Goal: Complete application form: Complete application form

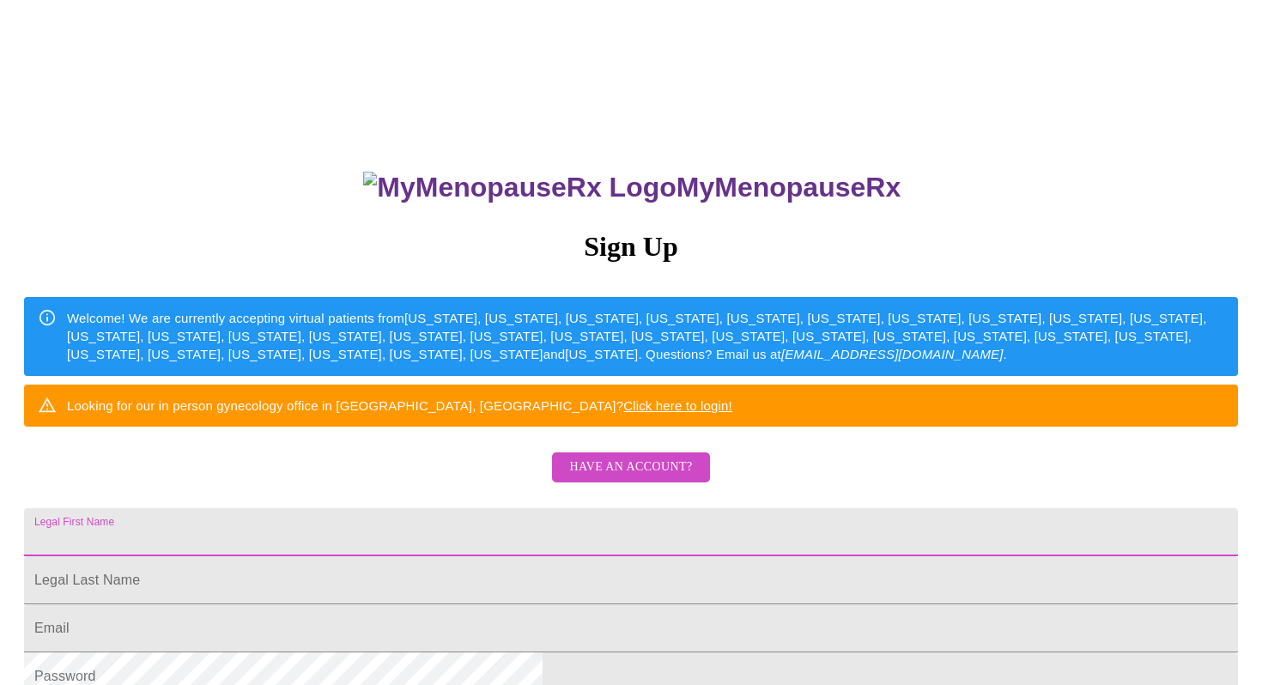
click at [532, 556] on input "Legal First Name" at bounding box center [631, 532] width 1214 height 48
type input "[PERSON_NAME]"
click at [496, 556] on input "Legal First Name" at bounding box center [631, 532] width 1214 height 48
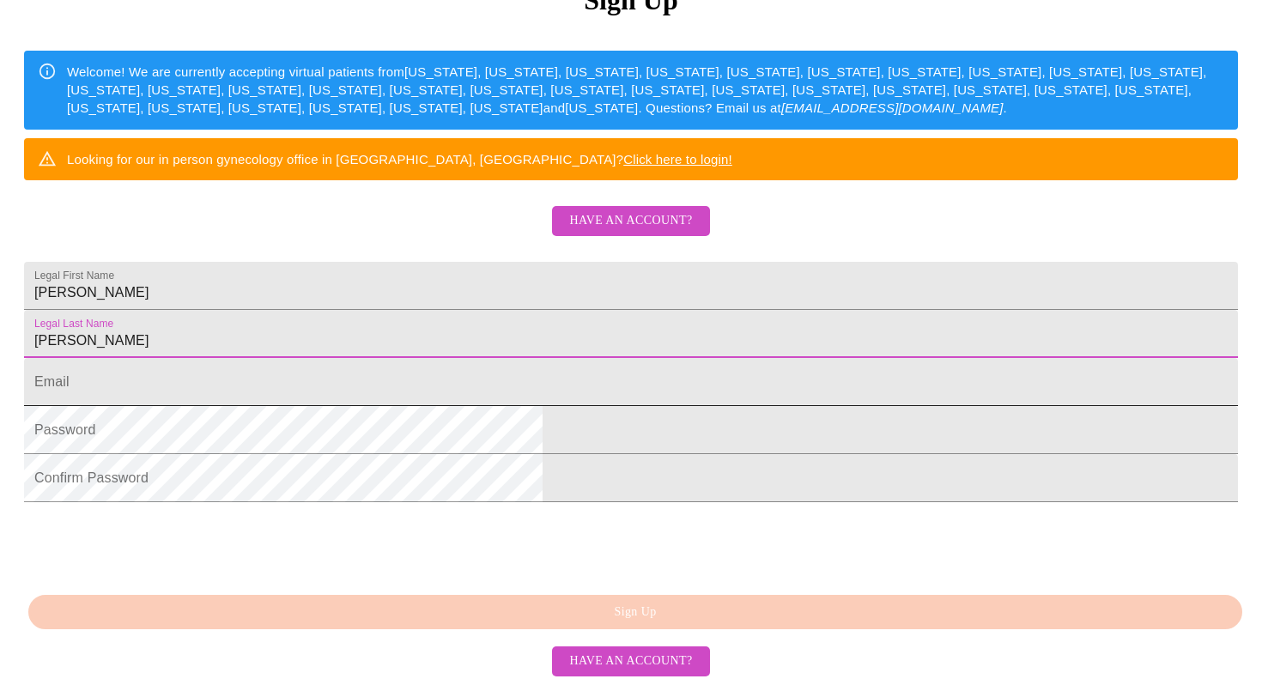
scroll to position [291, 0]
type input "[PERSON_NAME]"
click at [411, 406] on input "Legal First Name" at bounding box center [631, 382] width 1214 height 48
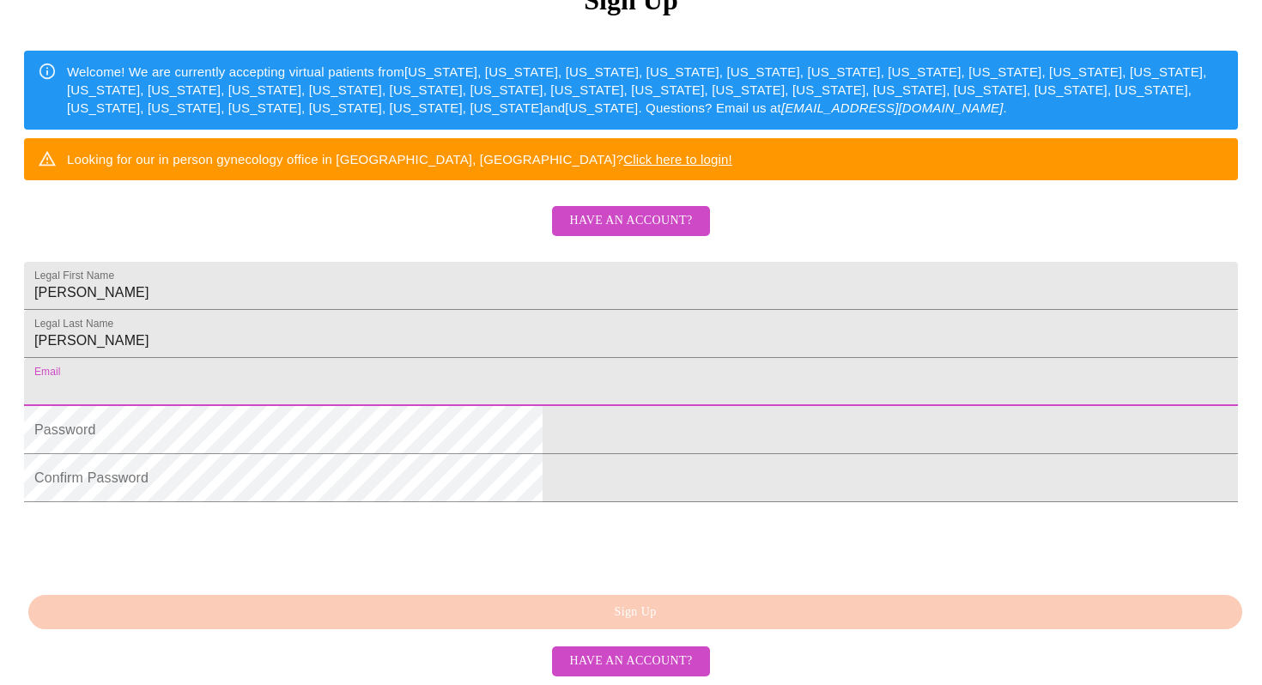
type input "[EMAIL_ADDRESS][DOMAIN_NAME]"
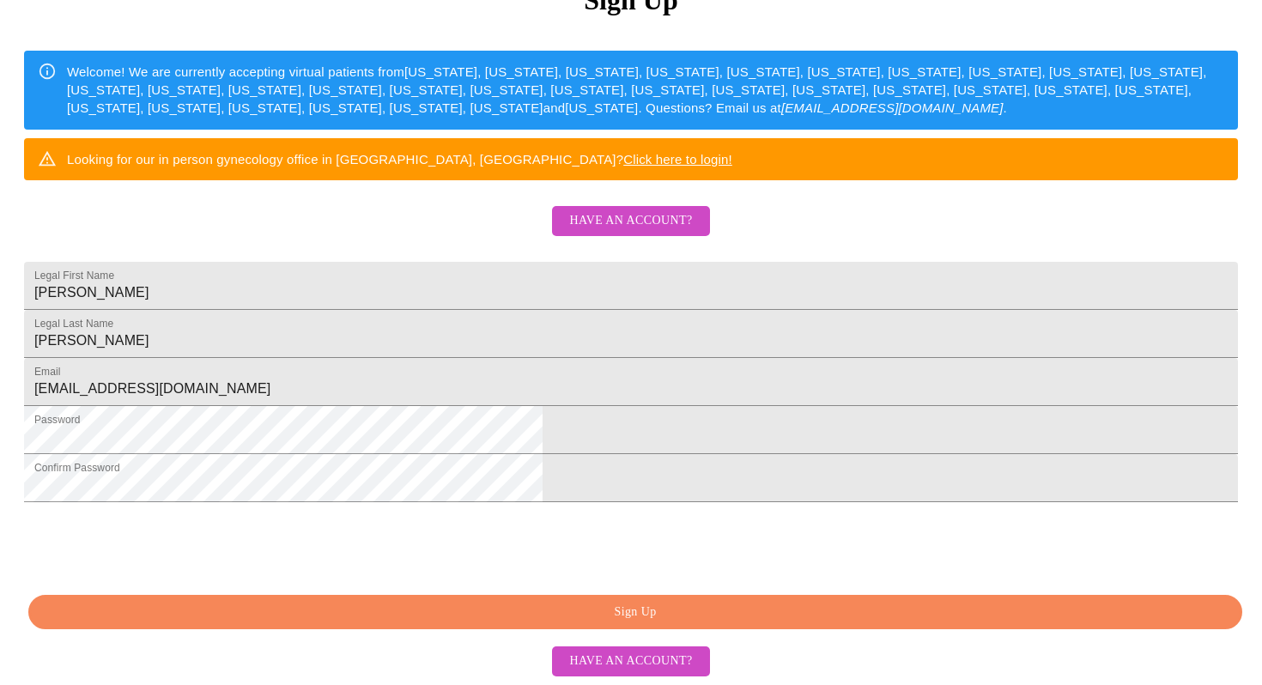
scroll to position [376, 0]
click at [594, 210] on span "Have an account?" at bounding box center [630, 220] width 123 height 21
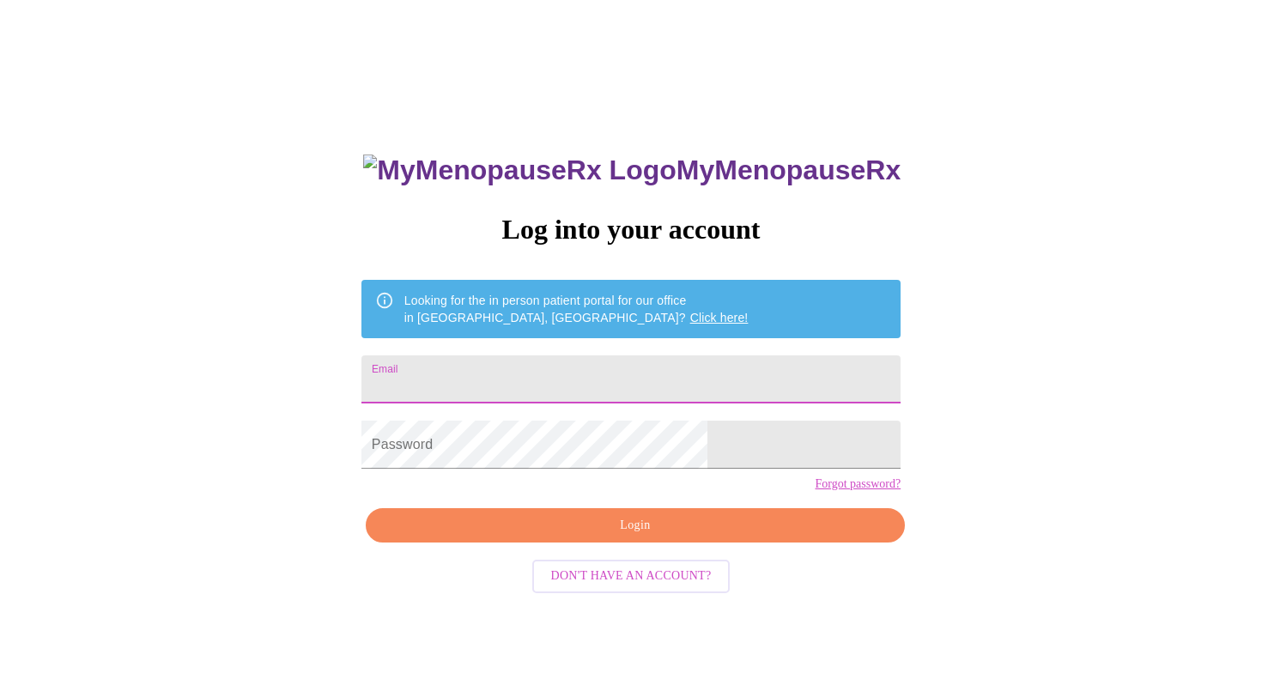
click at [518, 372] on input "Email" at bounding box center [630, 379] width 539 height 48
type input "[EMAIL_ADDRESS][DOMAIN_NAME]"
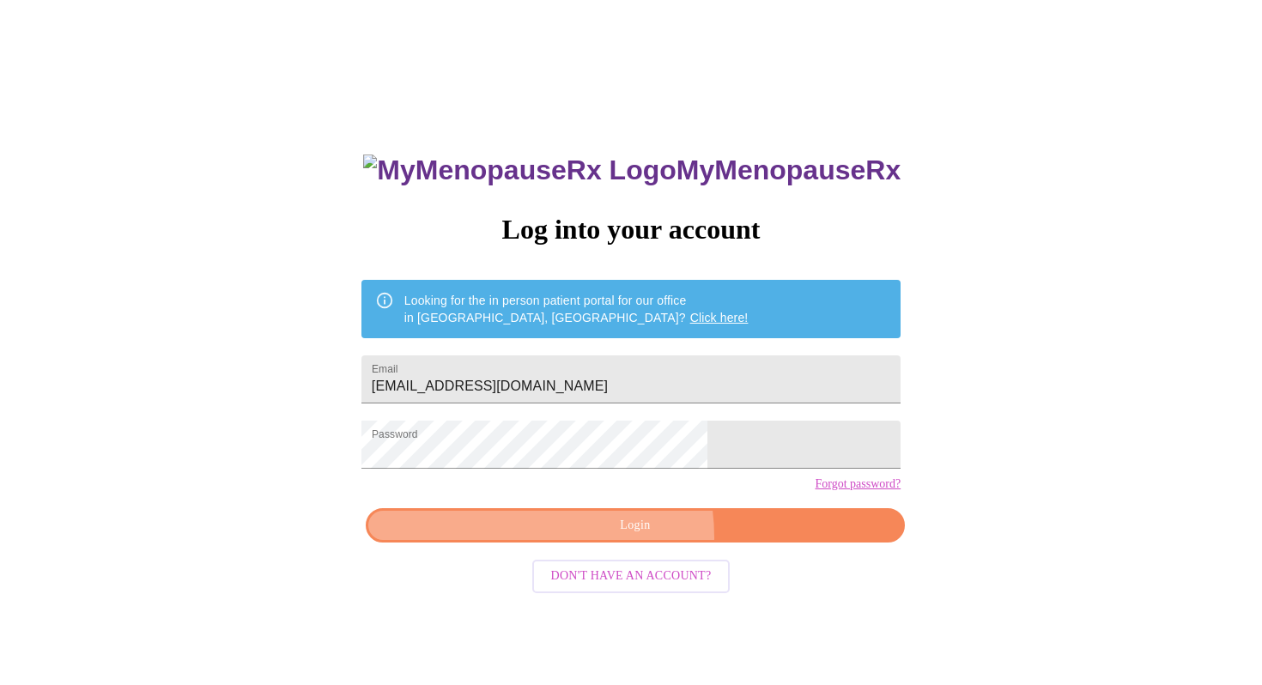
click at [604, 543] on button "Login" at bounding box center [635, 525] width 539 height 35
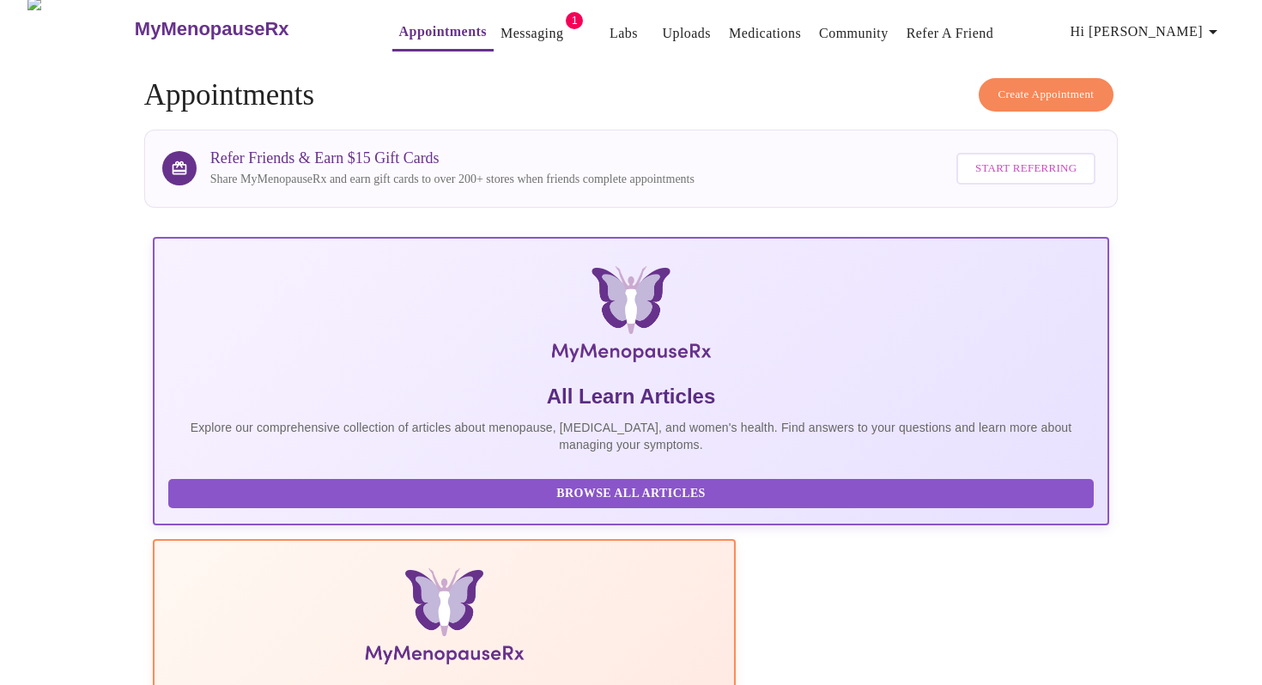
scroll to position [6, 0]
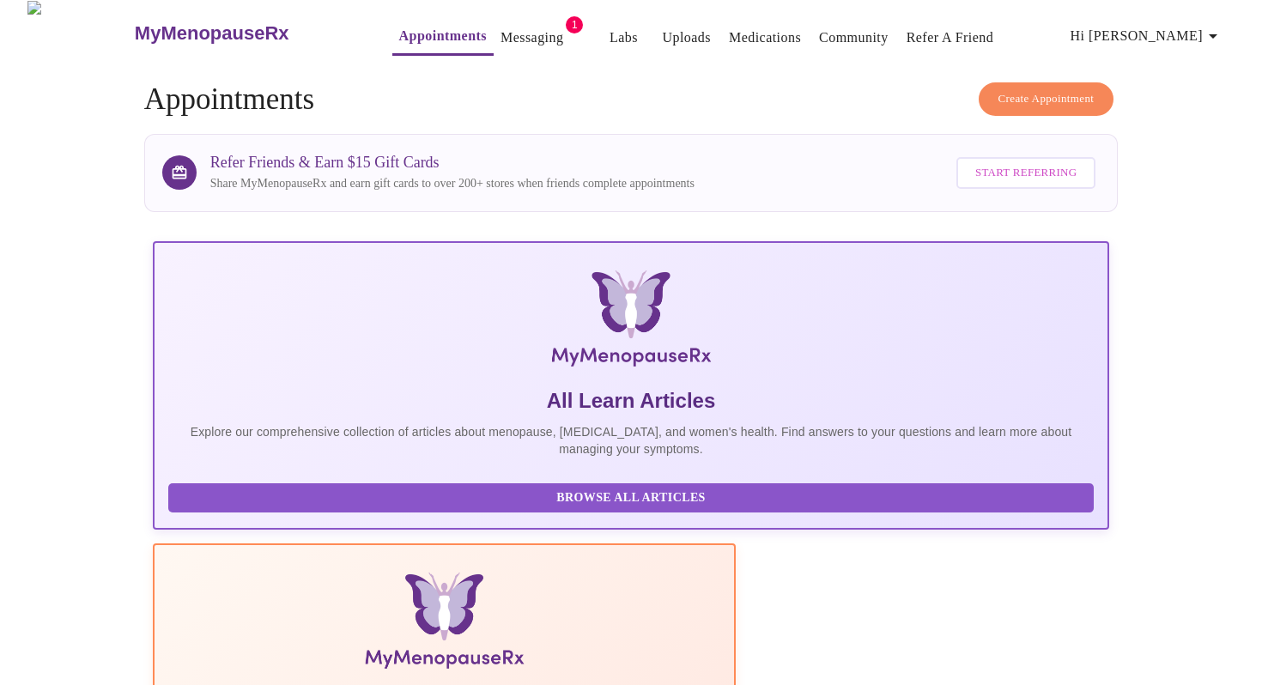
click at [566, 23] on span "1" at bounding box center [574, 24] width 17 height 17
click at [566, 16] on span "1" at bounding box center [574, 24] width 17 height 17
click at [513, 31] on link "Messaging" at bounding box center [531, 38] width 63 height 24
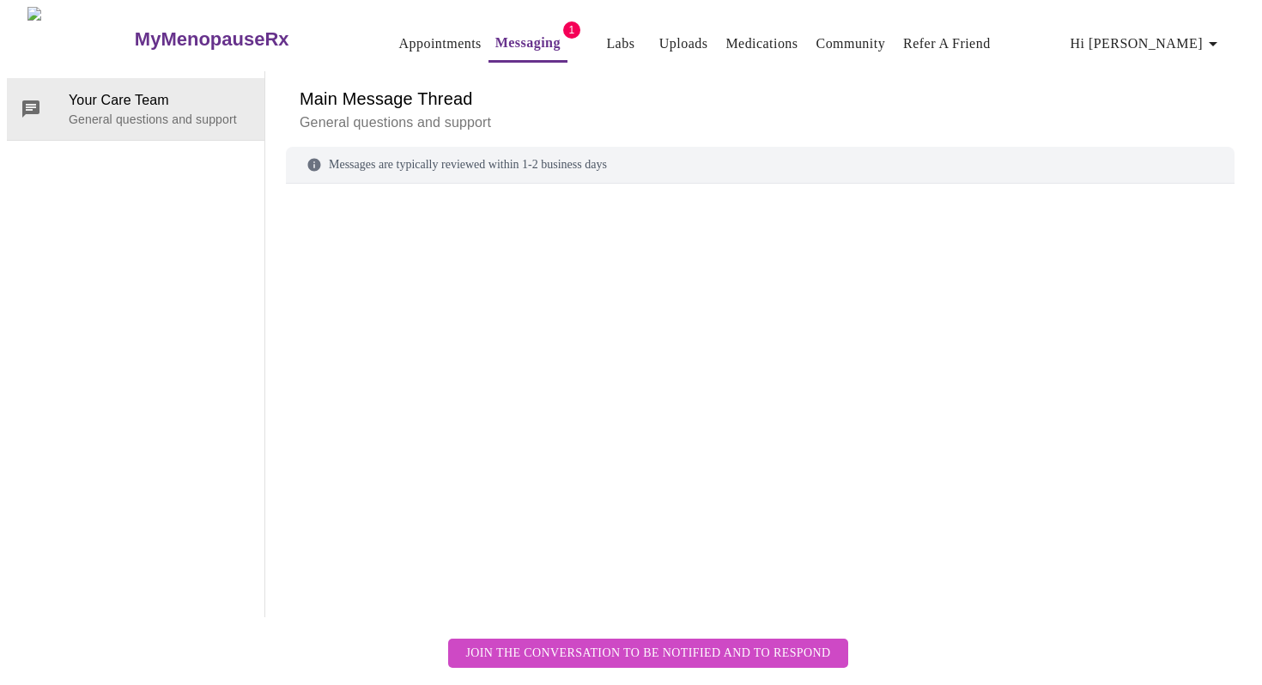
scroll to position [64, 0]
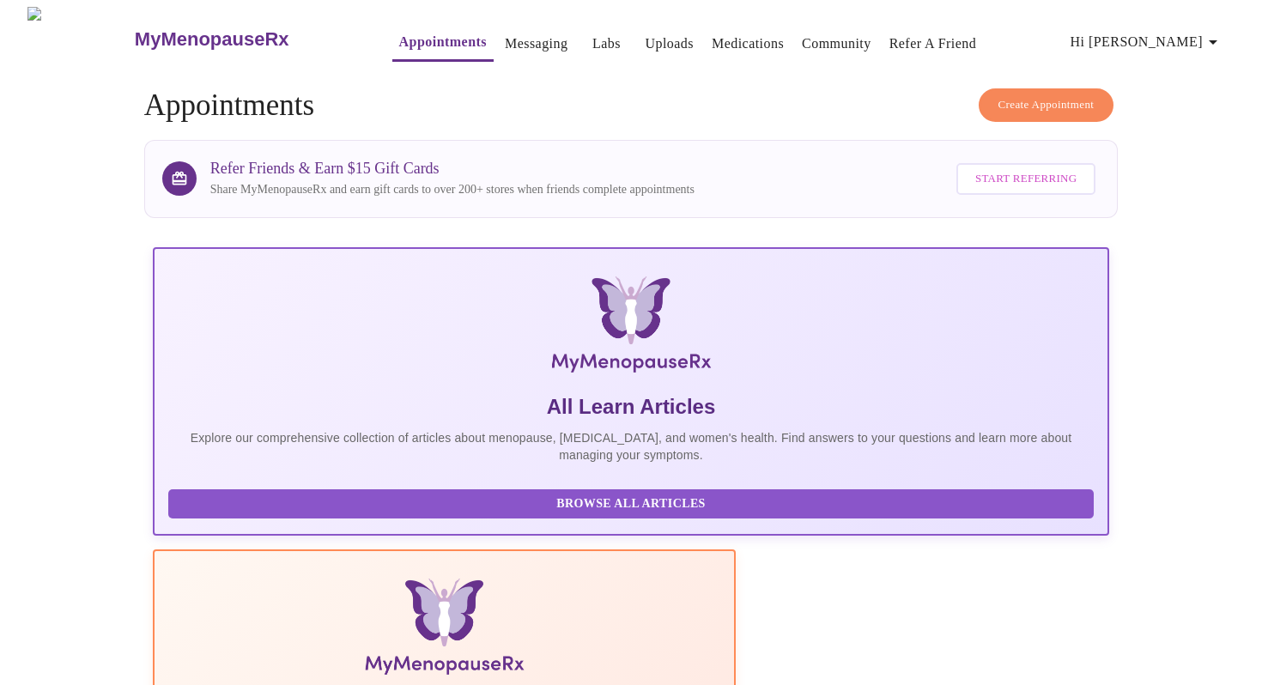
click at [592, 41] on link "Labs" at bounding box center [606, 44] width 28 height 24
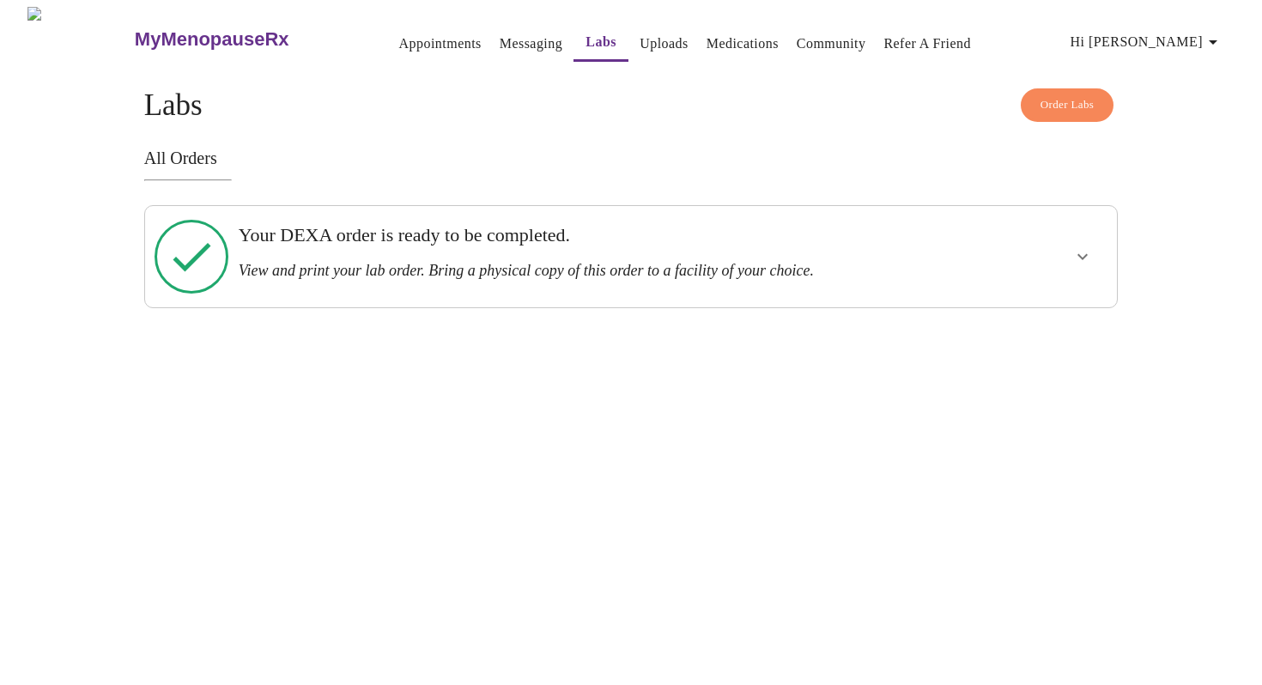
click at [639, 38] on link "Uploads" at bounding box center [663, 44] width 49 height 24
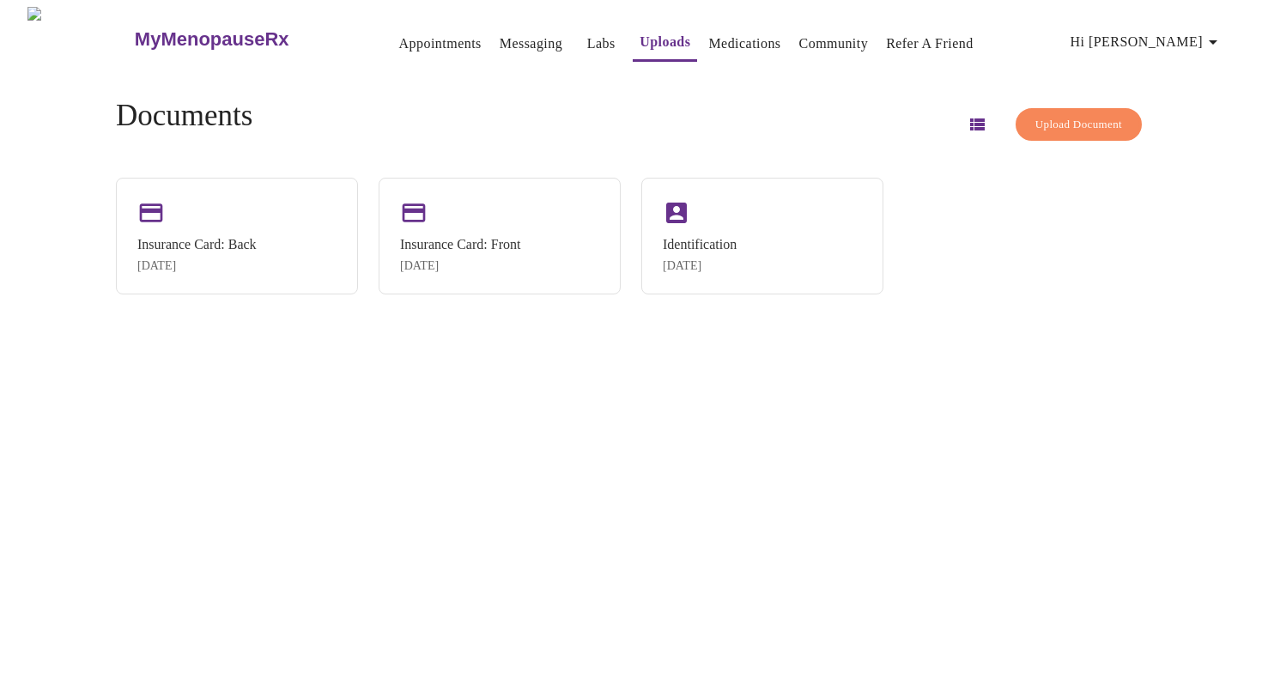
click at [708, 40] on link "Medications" at bounding box center [744, 44] width 72 height 24
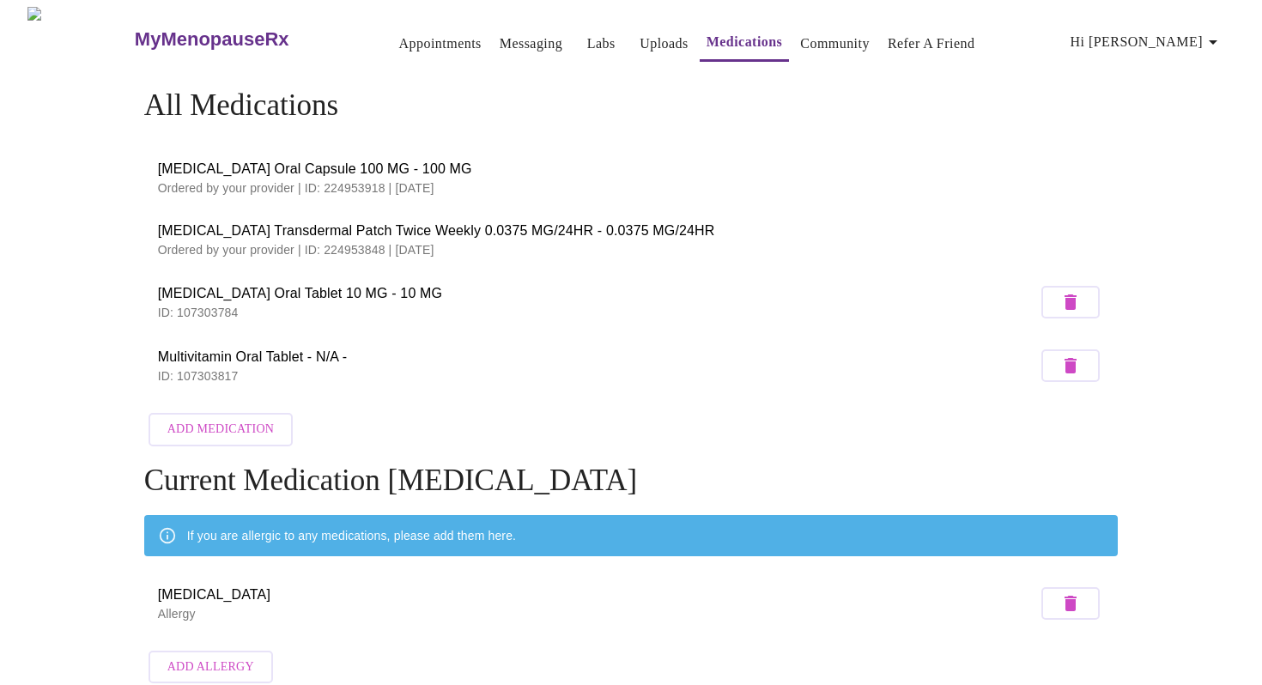
click at [430, 35] on link "Appointments" at bounding box center [440, 44] width 82 height 24
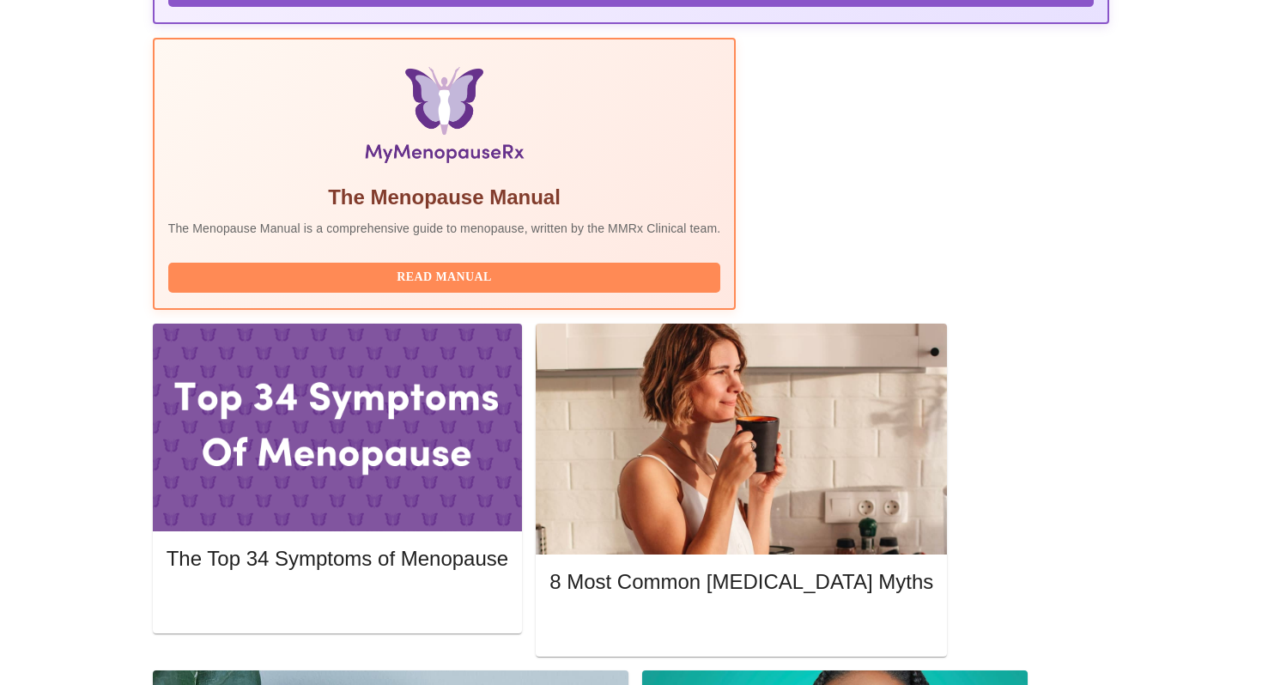
scroll to position [512, 0]
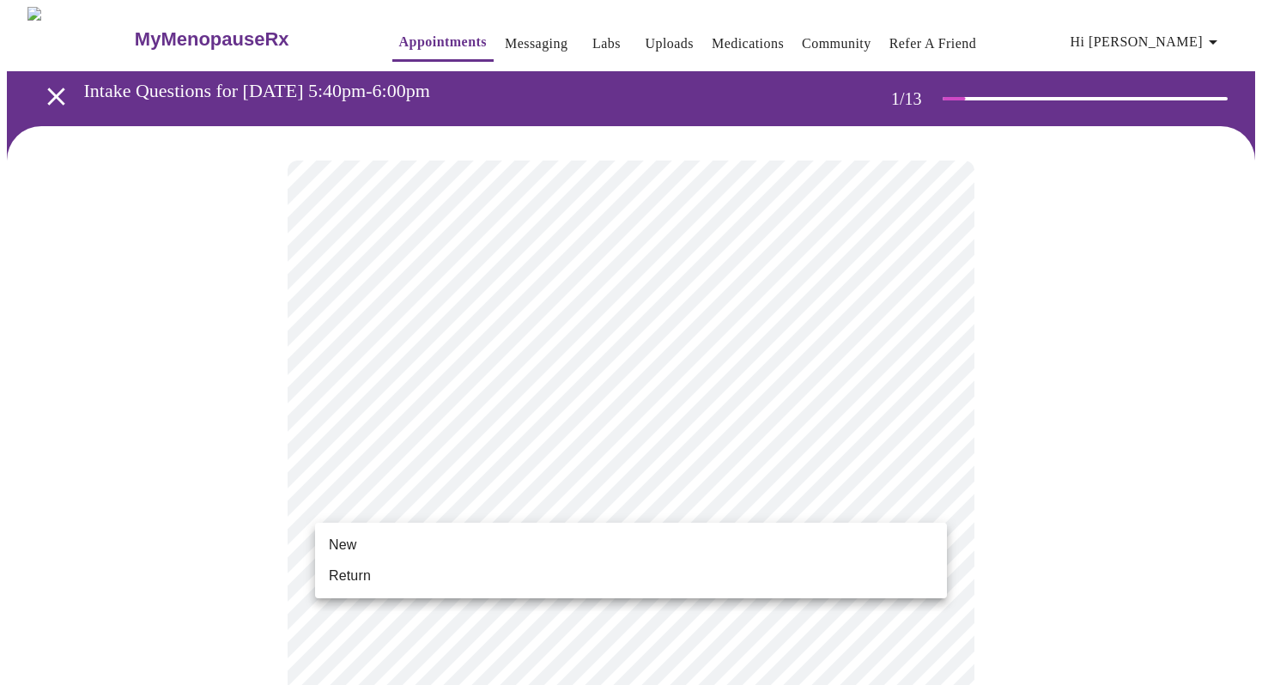
click at [351, 578] on span "Return" at bounding box center [350, 576] width 42 height 21
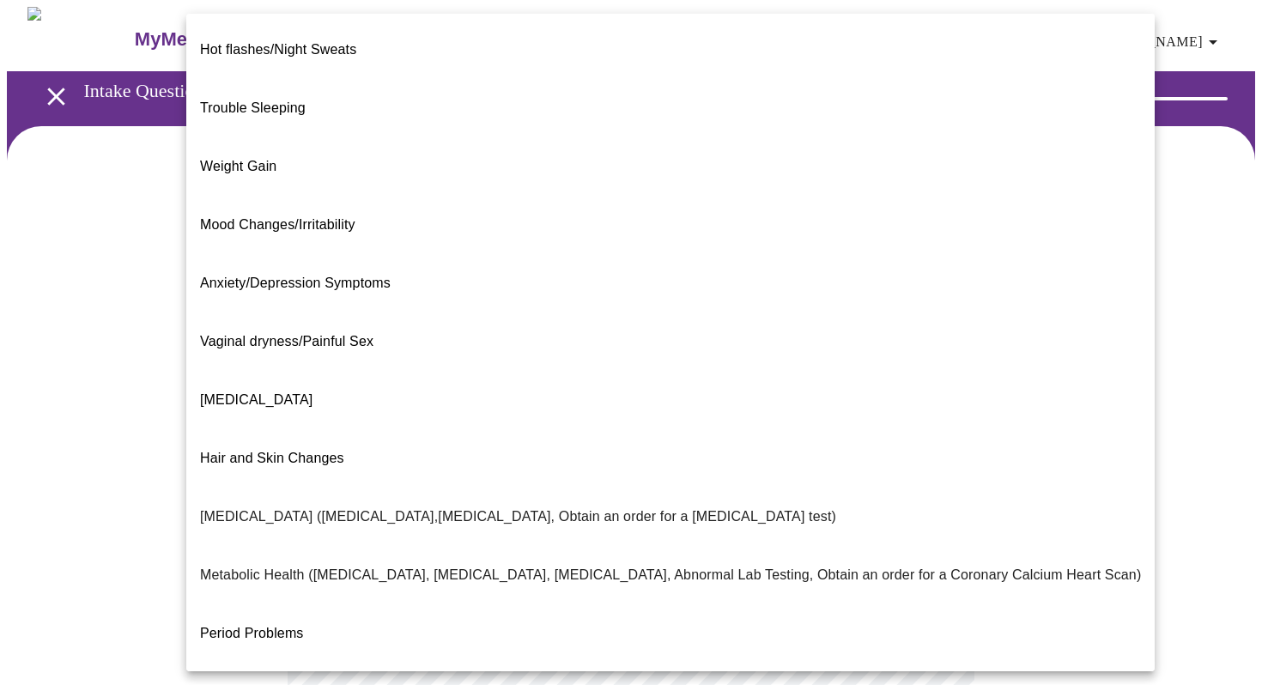
click at [531, 365] on body "MyMenopauseRx Appointments Messaging Labs Uploads Medications Community Refer a…" at bounding box center [631, 523] width 1248 height 1032
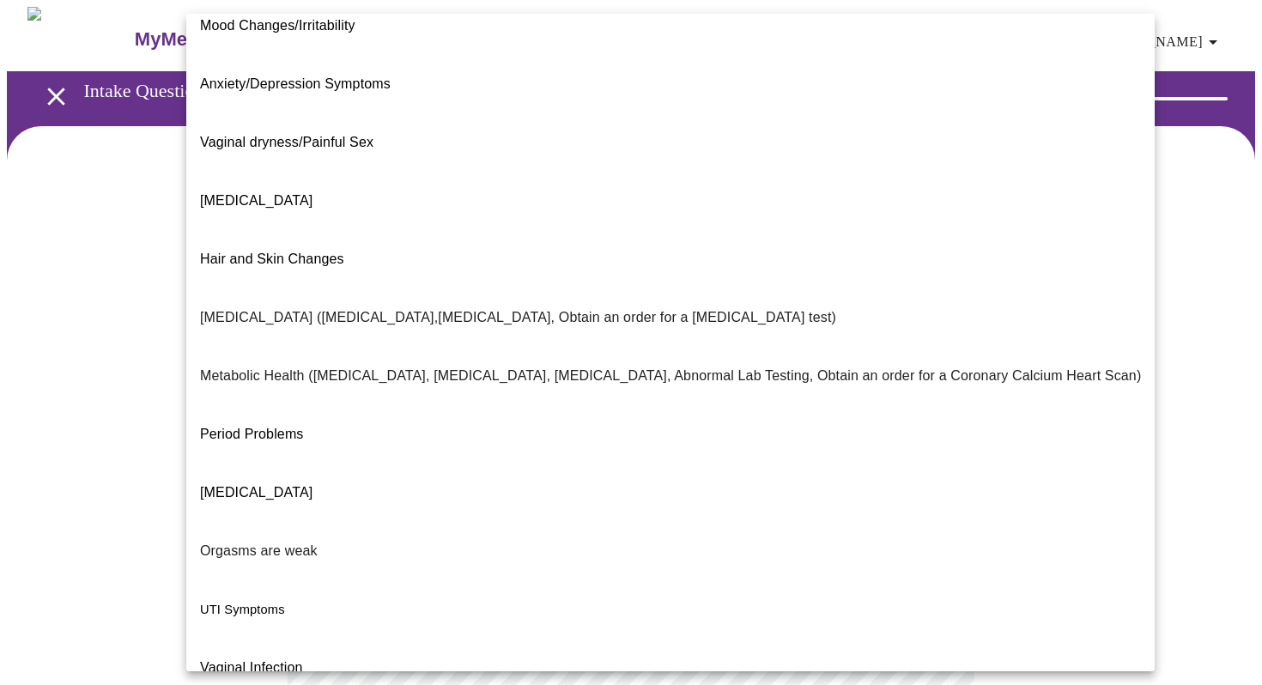
scroll to position [204, 0]
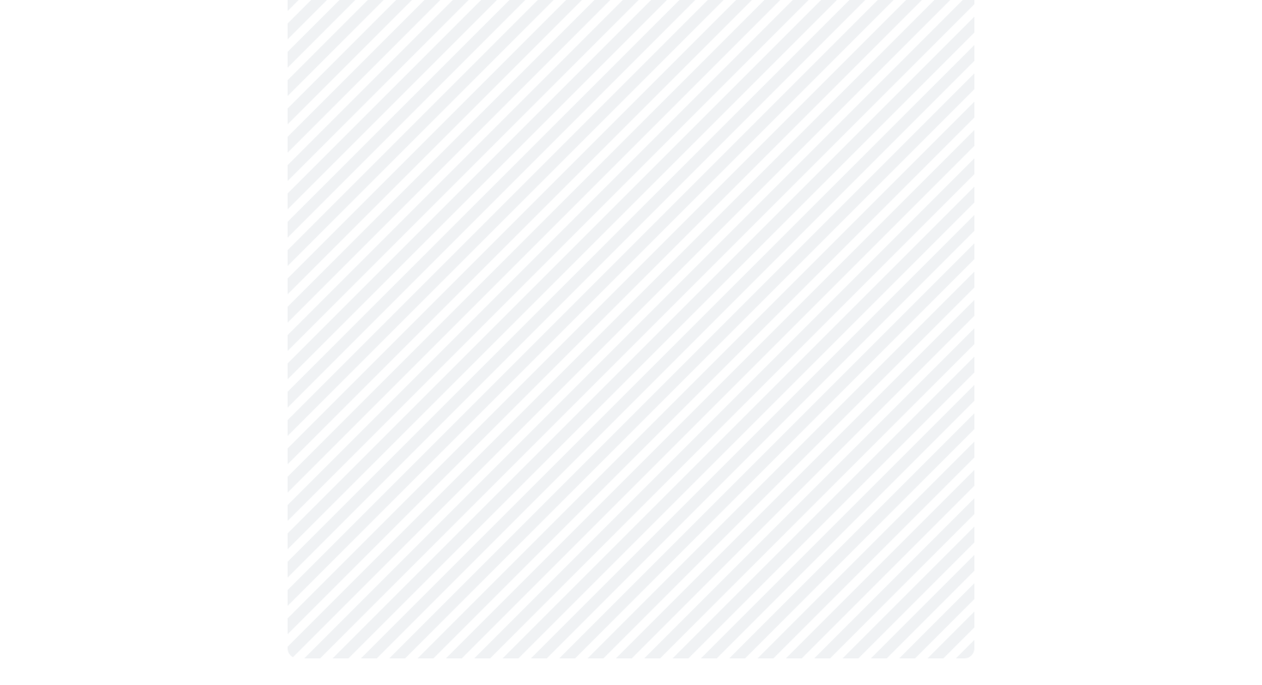
scroll to position [299, 0]
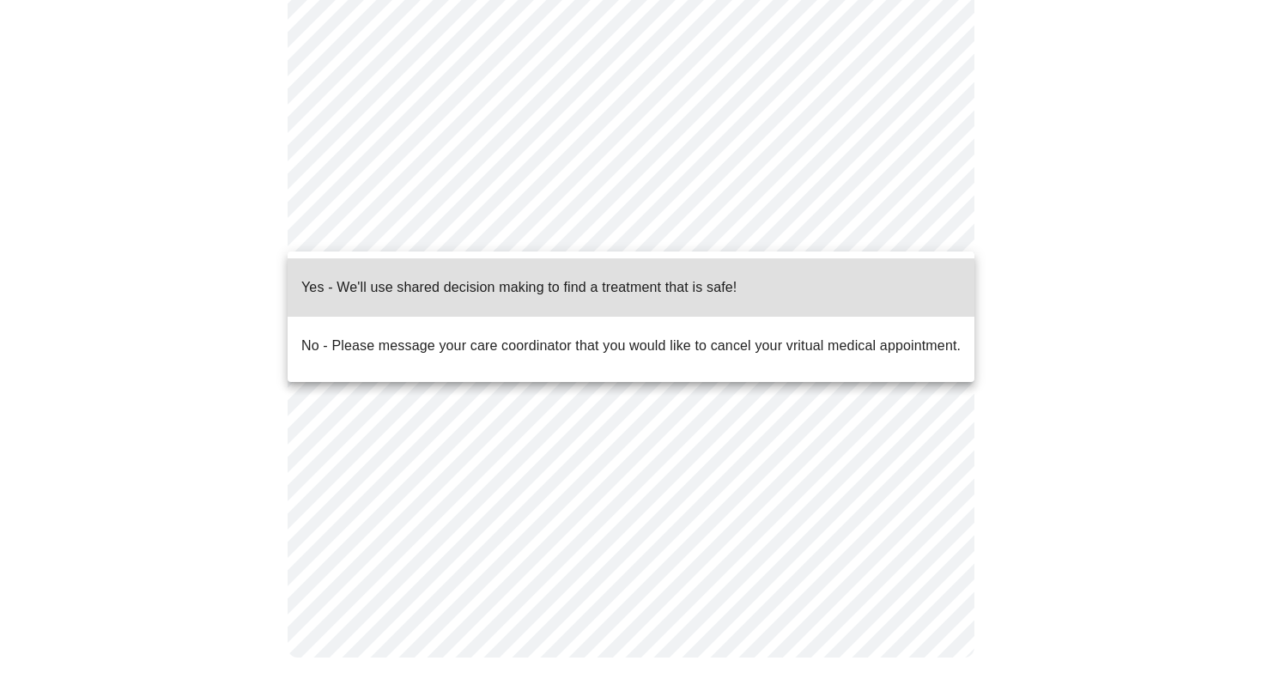
click at [571, 233] on body "MyMenopauseRx Appointments Messaging Labs Uploads Medications Community Refer a…" at bounding box center [631, 200] width 1248 height 984
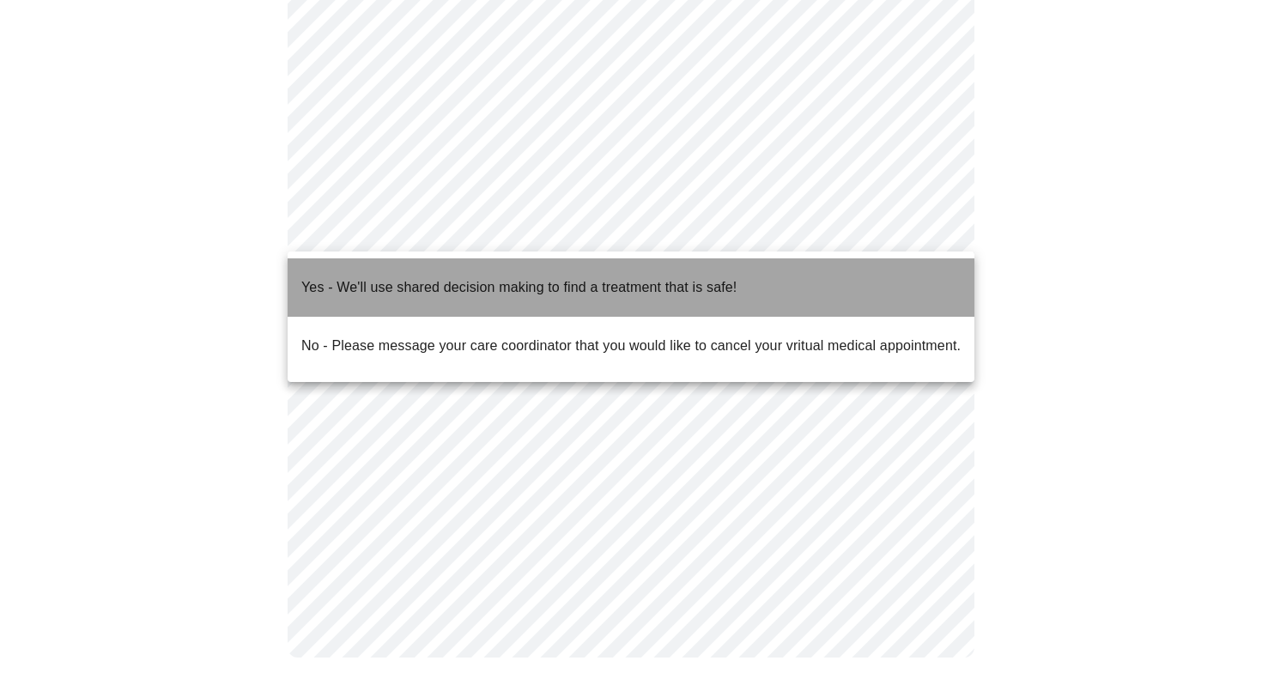
click at [555, 277] on p "Yes - We'll use shared decision making to find a treatment that is safe!" at bounding box center [518, 287] width 435 height 21
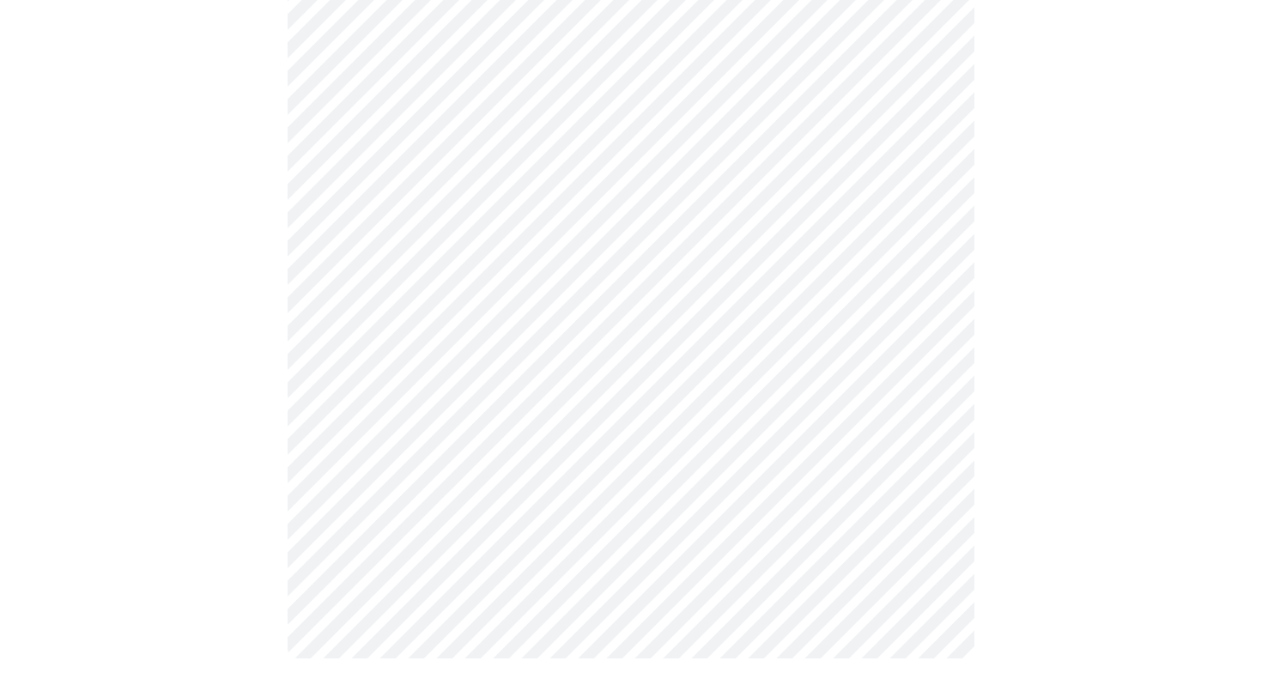
click at [1008, 488] on div at bounding box center [631, 265] width 1248 height 855
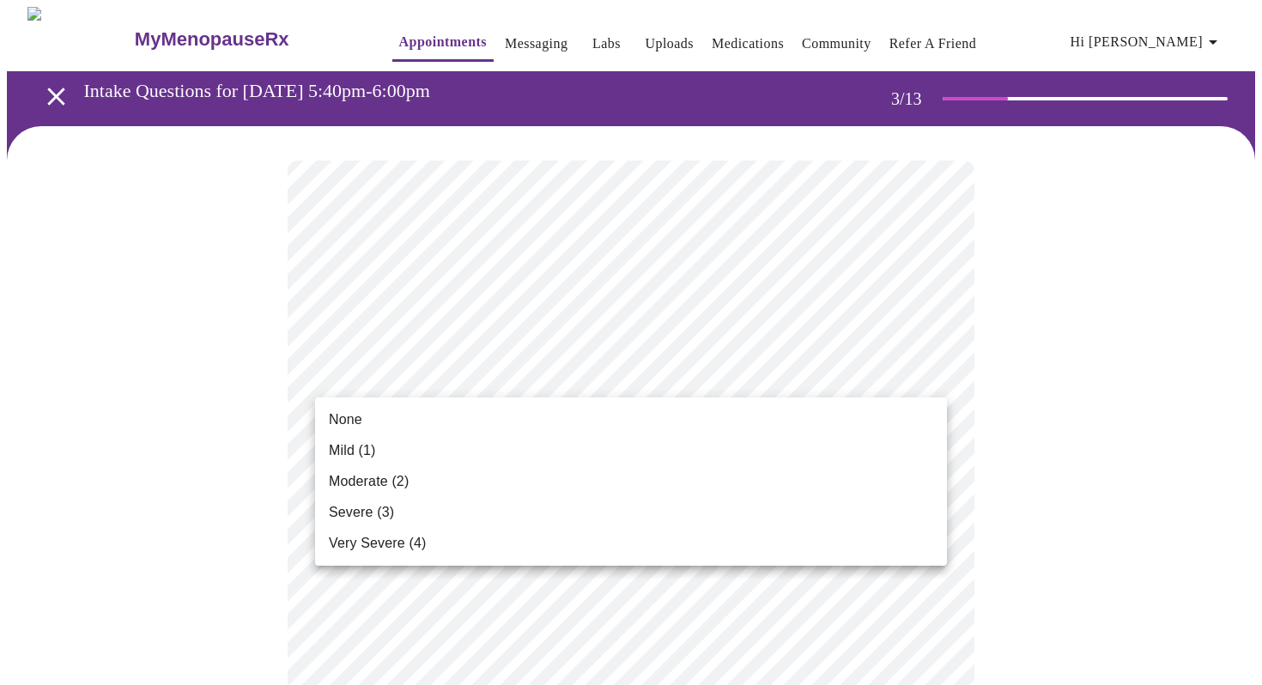
click at [374, 453] on span "Mild (1)" at bounding box center [352, 450] width 47 height 21
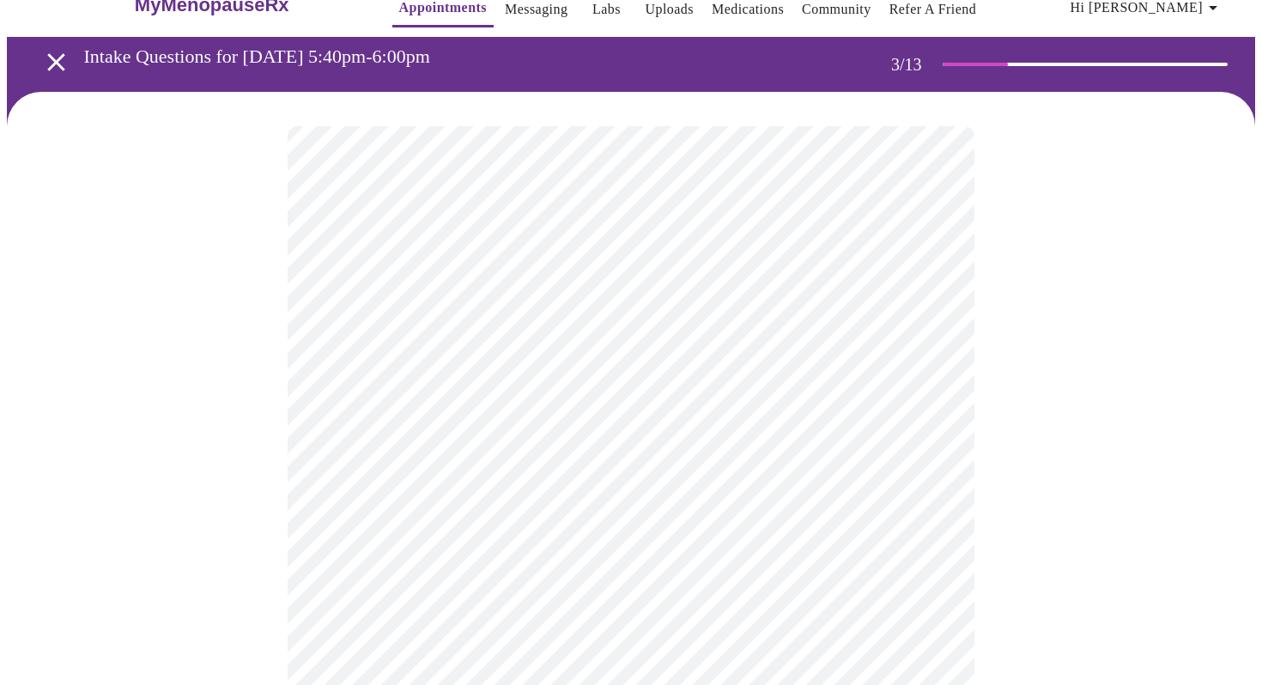
scroll to position [36, 0]
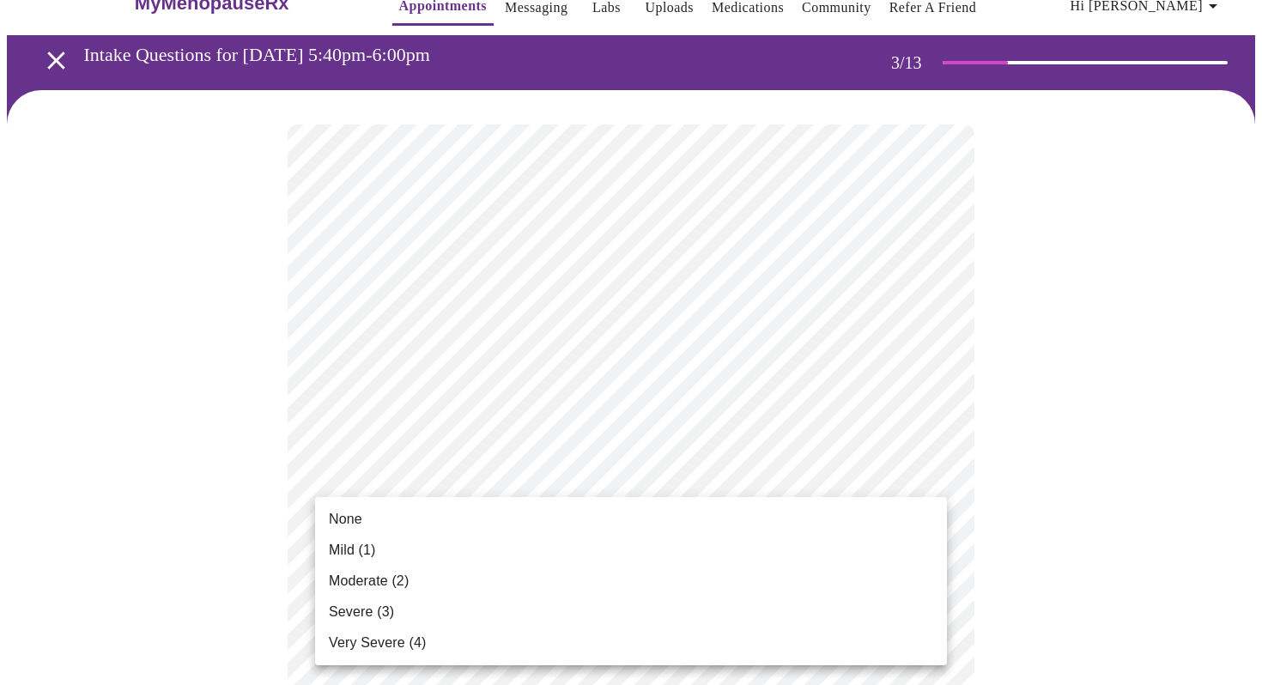
click at [359, 548] on span "Mild (1)" at bounding box center [352, 550] width 47 height 21
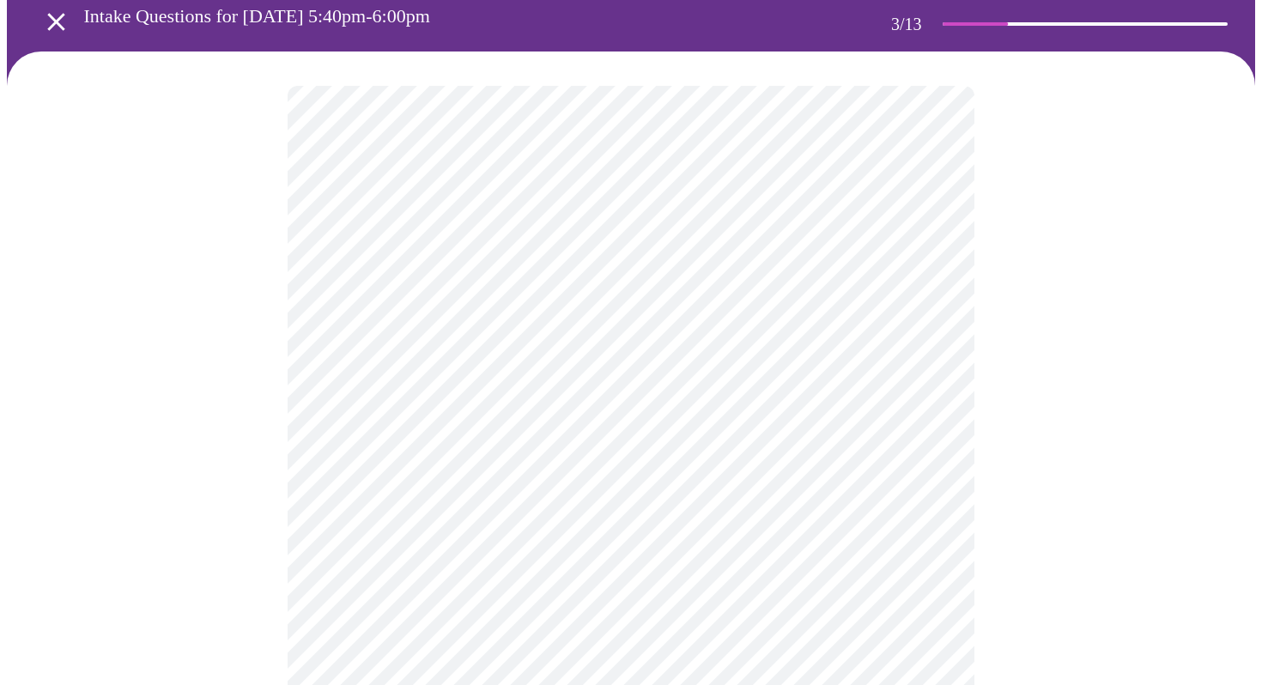
scroll to position [78, 0]
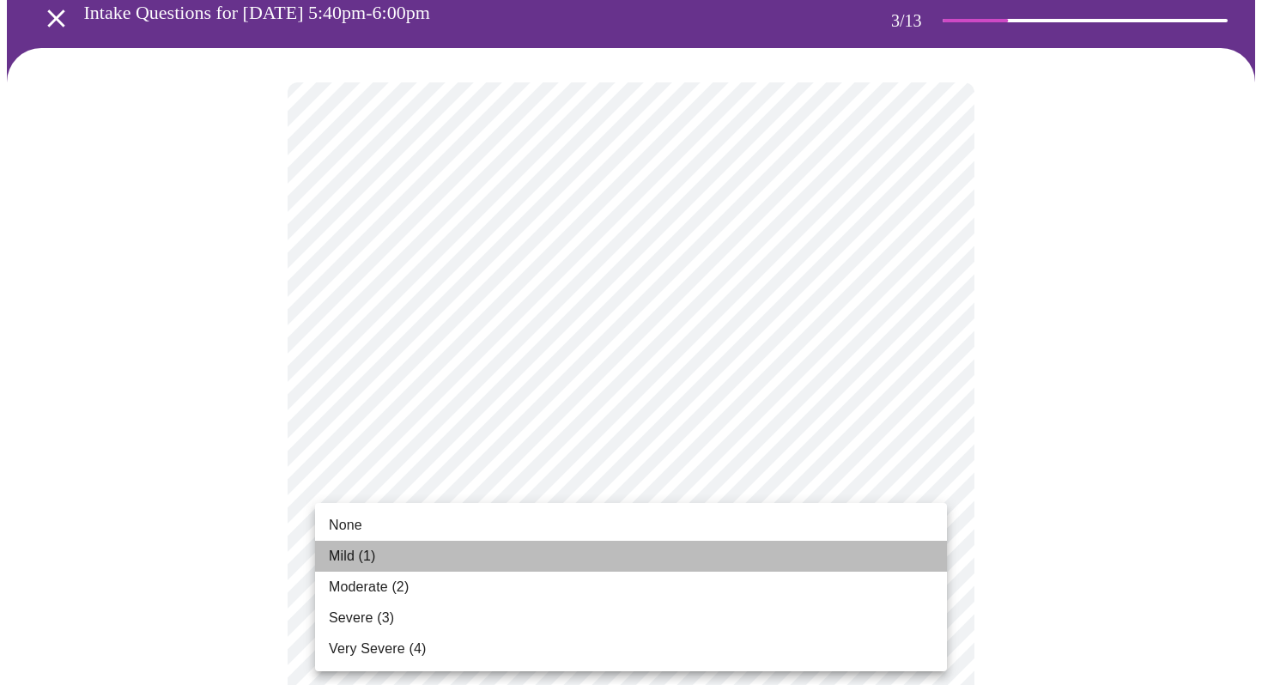
click at [351, 558] on span "Mild (1)" at bounding box center [352, 556] width 47 height 21
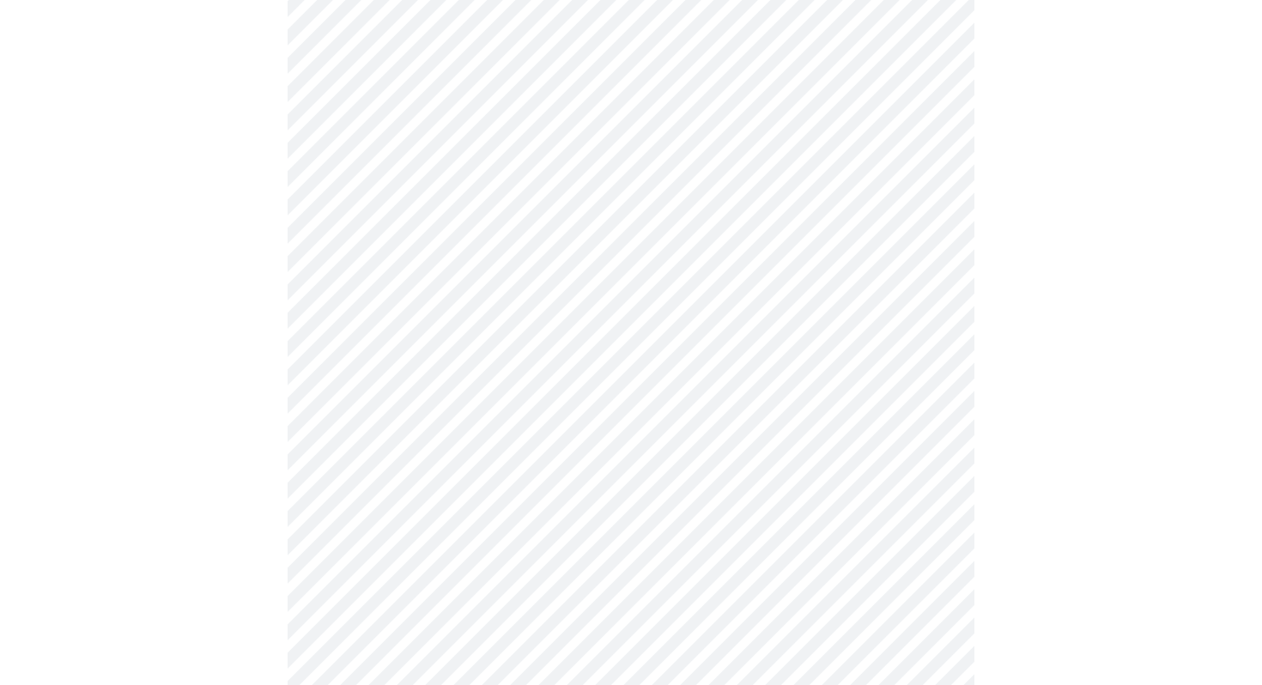
scroll to position [294, 0]
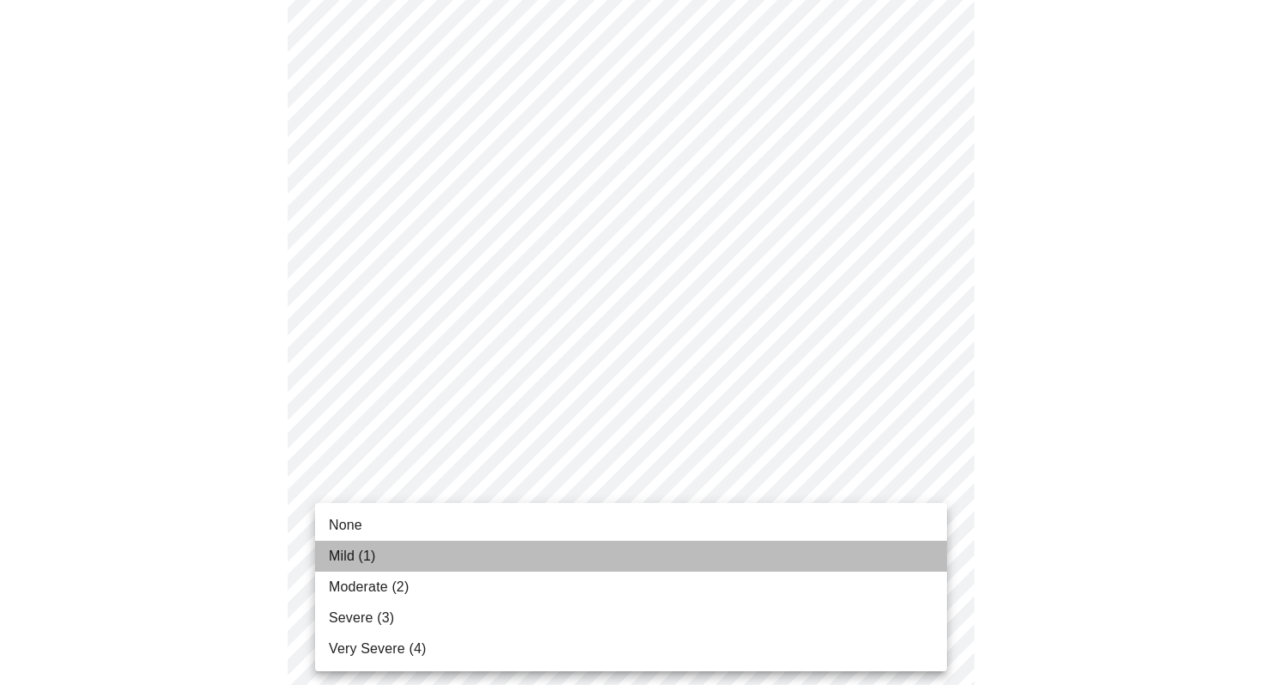
click at [348, 554] on span "Mild (1)" at bounding box center [352, 556] width 47 height 21
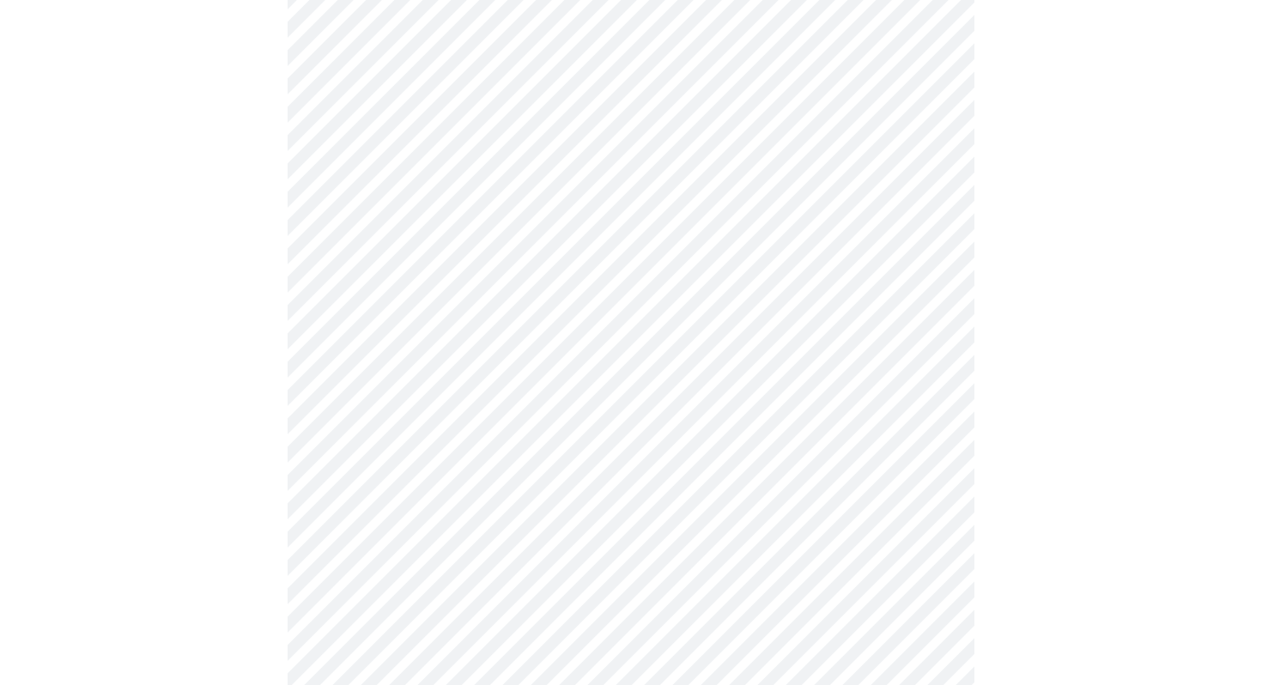
scroll to position [480, 0]
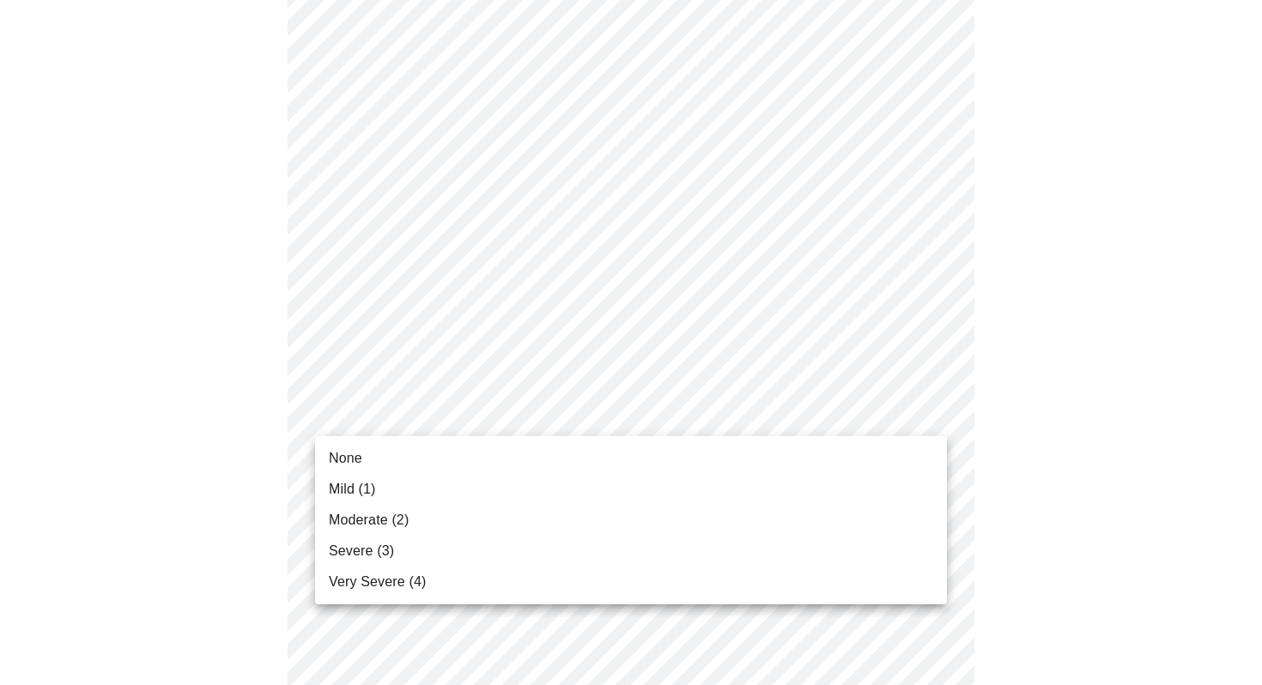
click at [359, 419] on body "MyMenopauseRx Appointments Messaging Labs Uploads Medications Community Refer a…" at bounding box center [631, 620] width 1248 height 2187
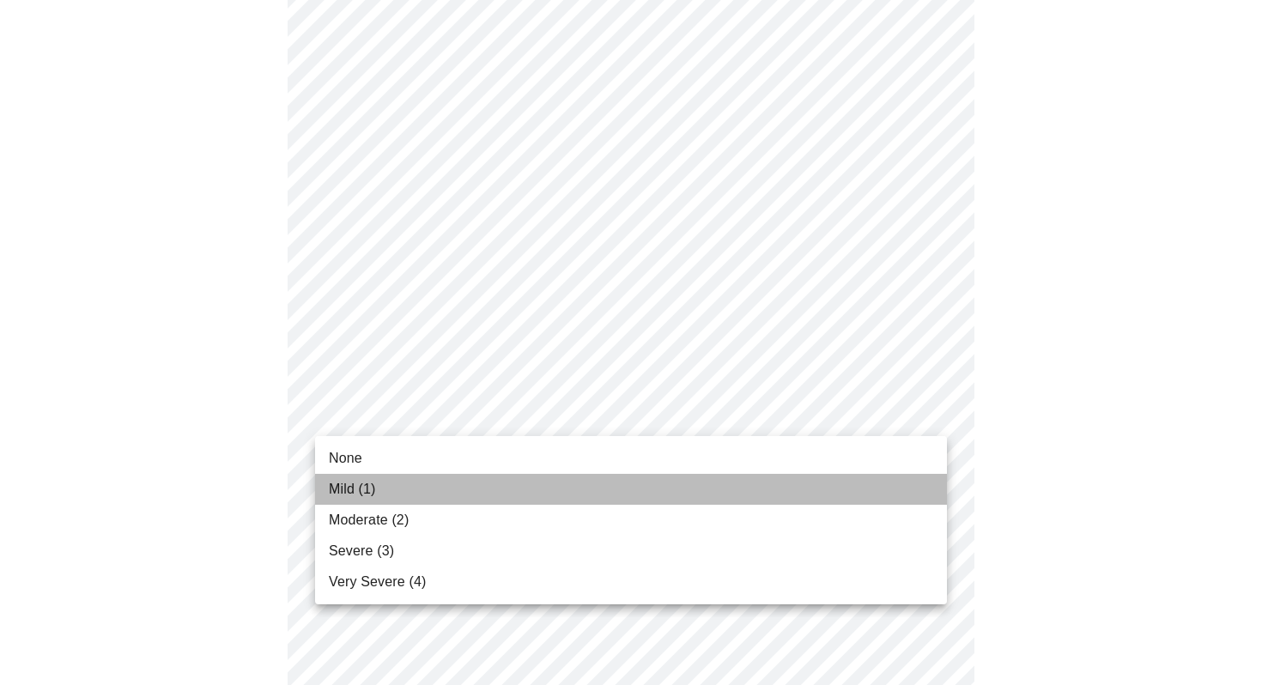
click at [350, 483] on span "Mild (1)" at bounding box center [352, 489] width 47 height 21
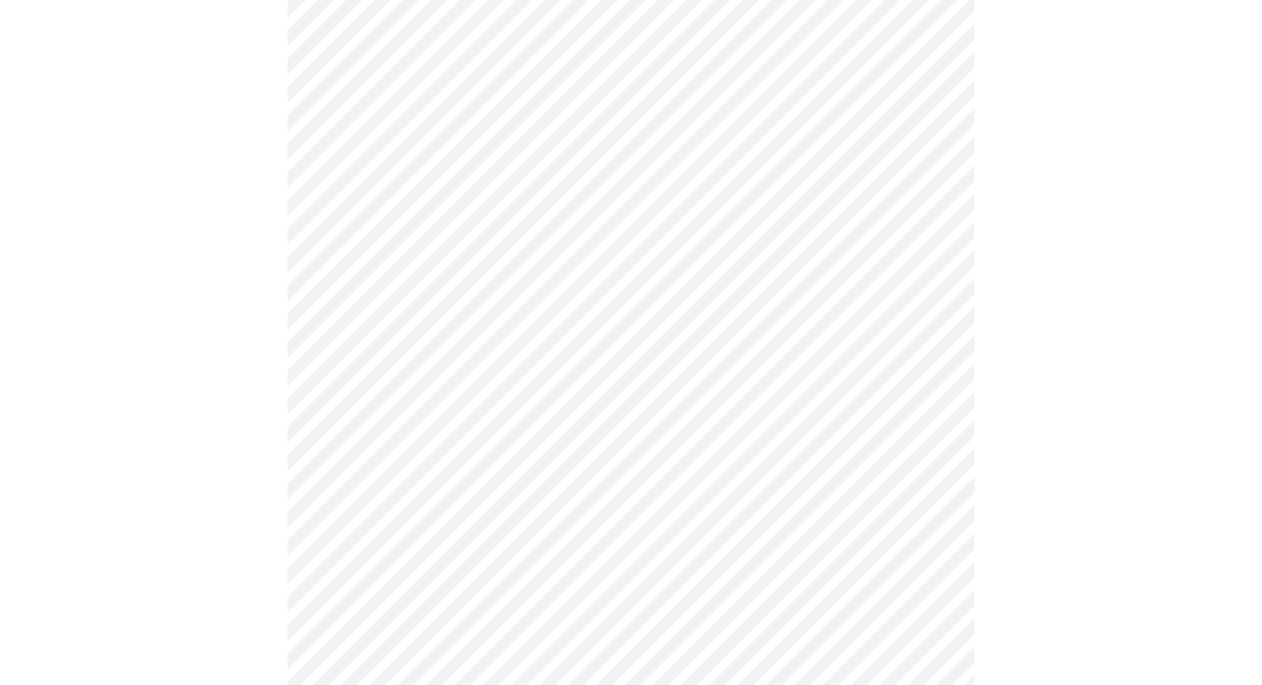
scroll to position [640, 0]
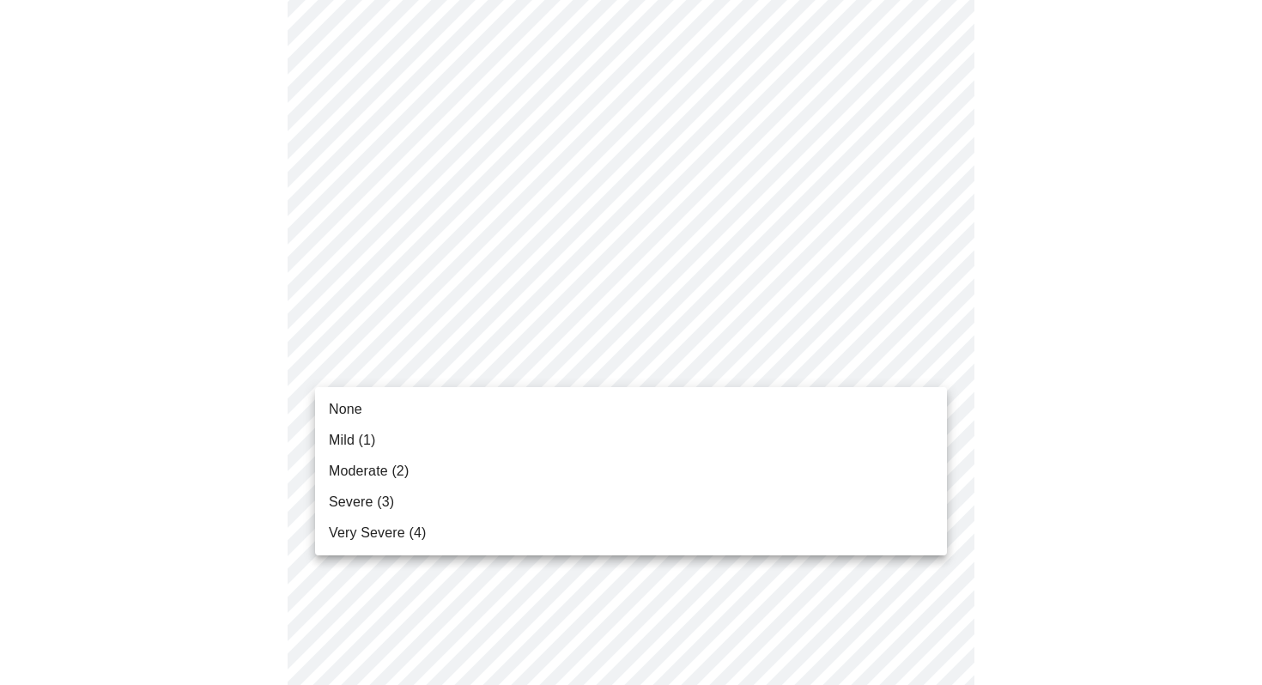
click at [373, 368] on body "MyMenopauseRx Appointments Messaging Labs Uploads Medications Community Refer a…" at bounding box center [631, 448] width 1248 height 2163
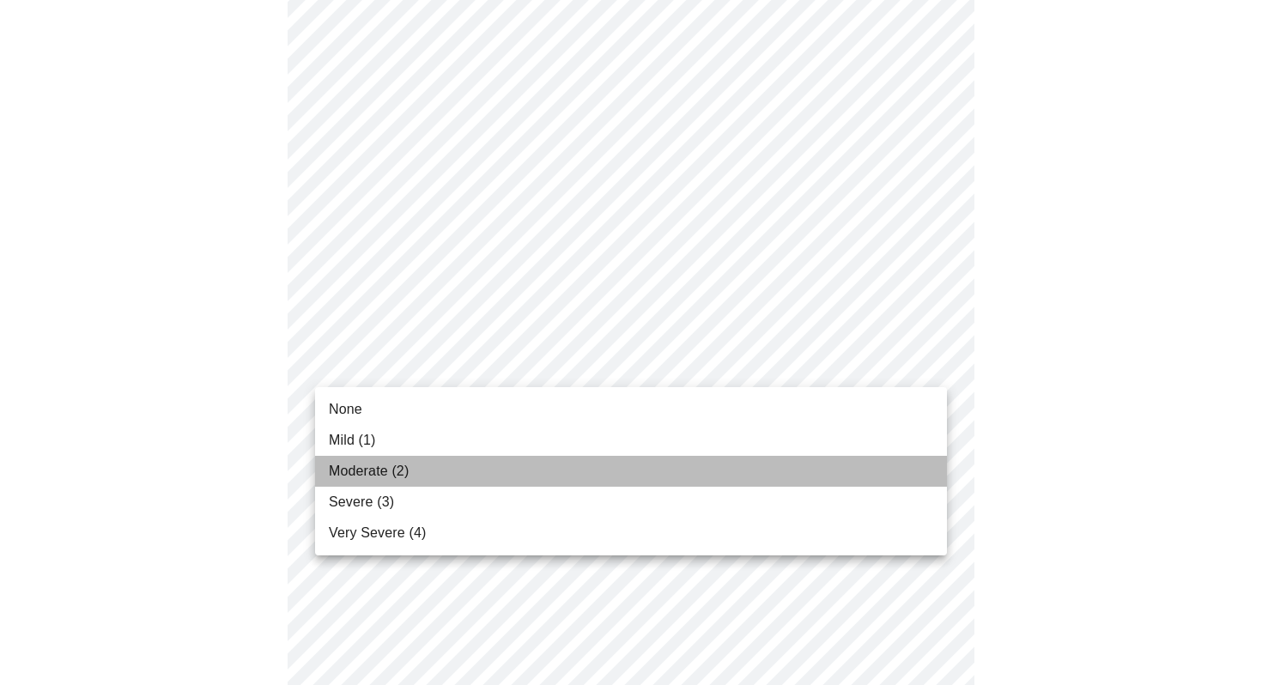
click at [362, 470] on span "Moderate (2)" at bounding box center [369, 471] width 80 height 21
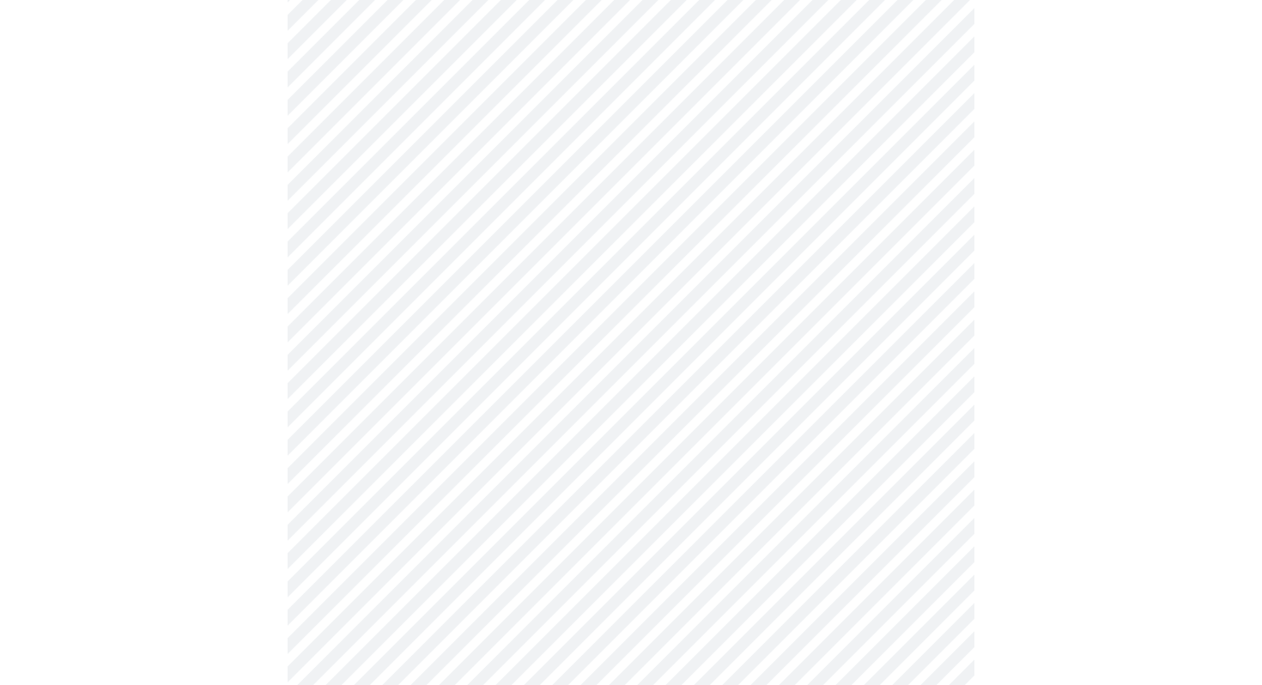
scroll to position [685, 0]
click at [359, 452] on body "MyMenopauseRx Appointments Messaging Labs Uploads Medications Community Refer a…" at bounding box center [631, 391] width 1248 height 2139
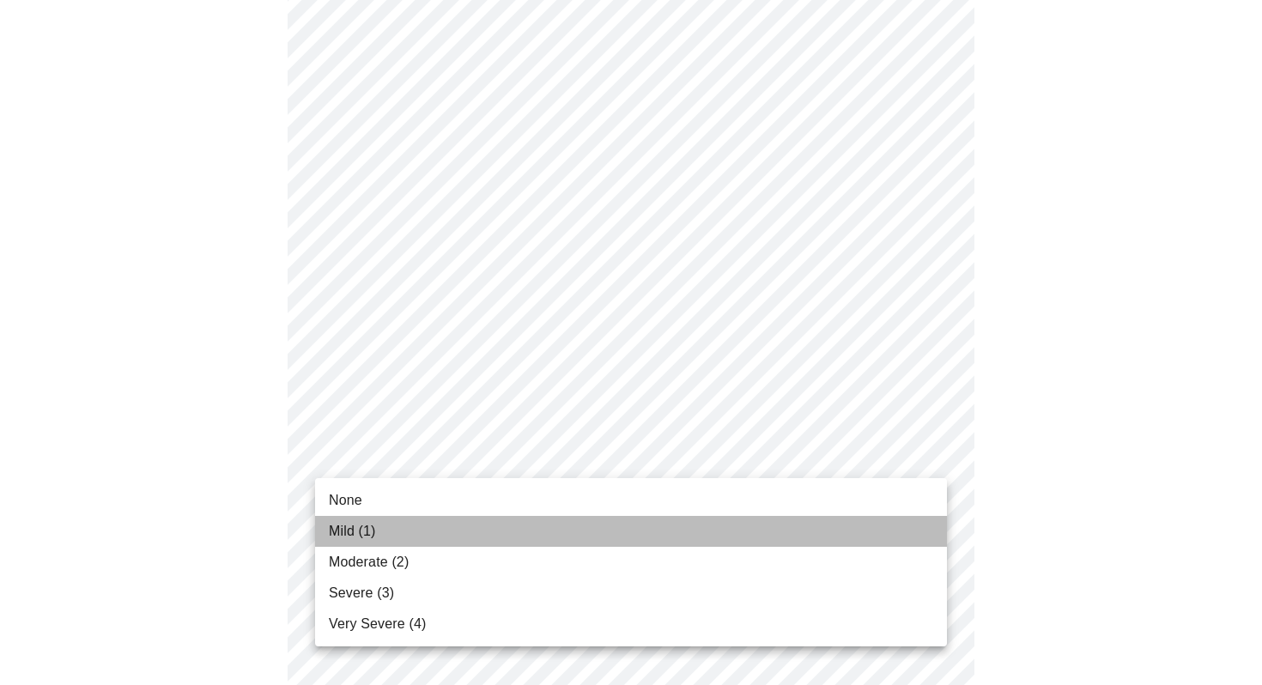
click at [348, 530] on span "Mild (1)" at bounding box center [352, 531] width 47 height 21
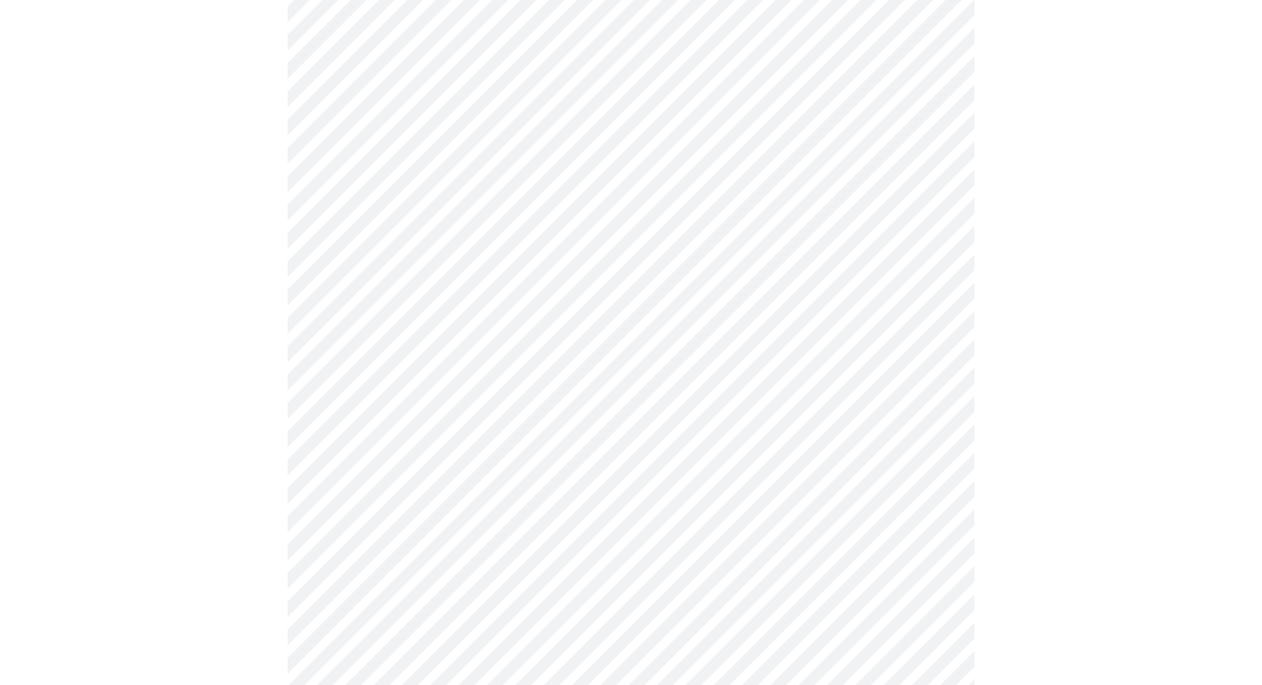
scroll to position [790, 0]
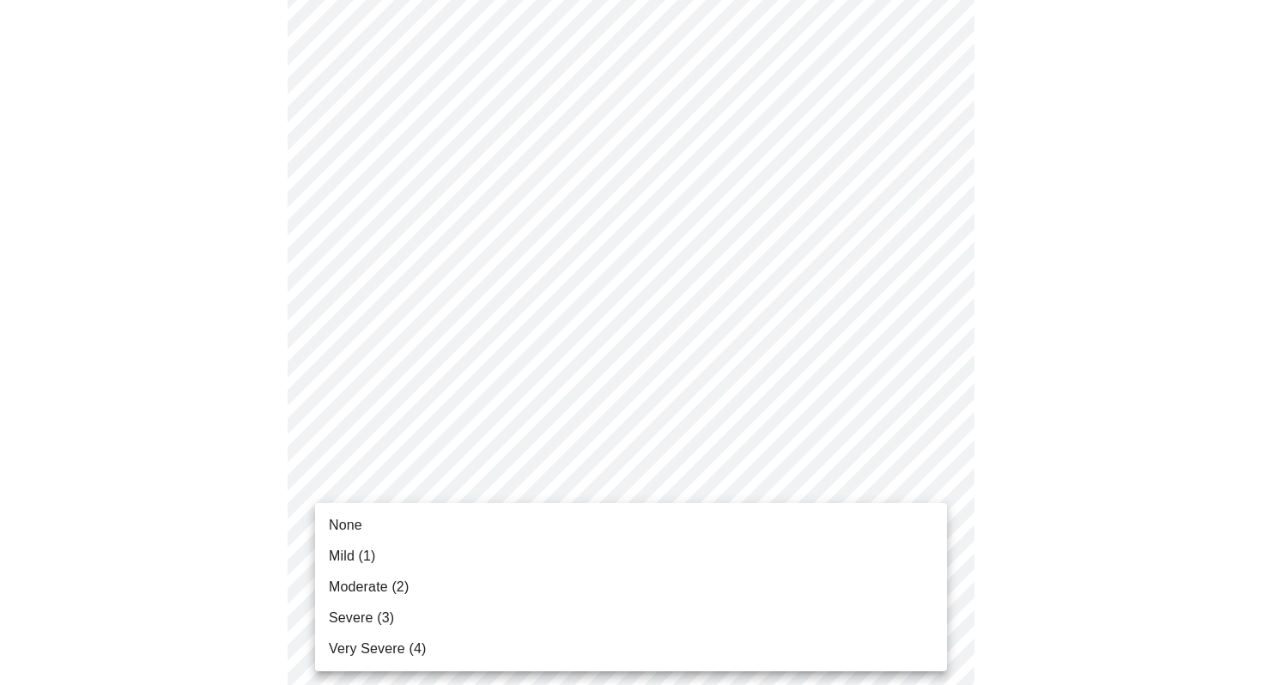
click at [353, 488] on body "MyMenopauseRx Appointments Messaging Labs Uploads Medications Community Refer a…" at bounding box center [631, 273] width 1248 height 2115
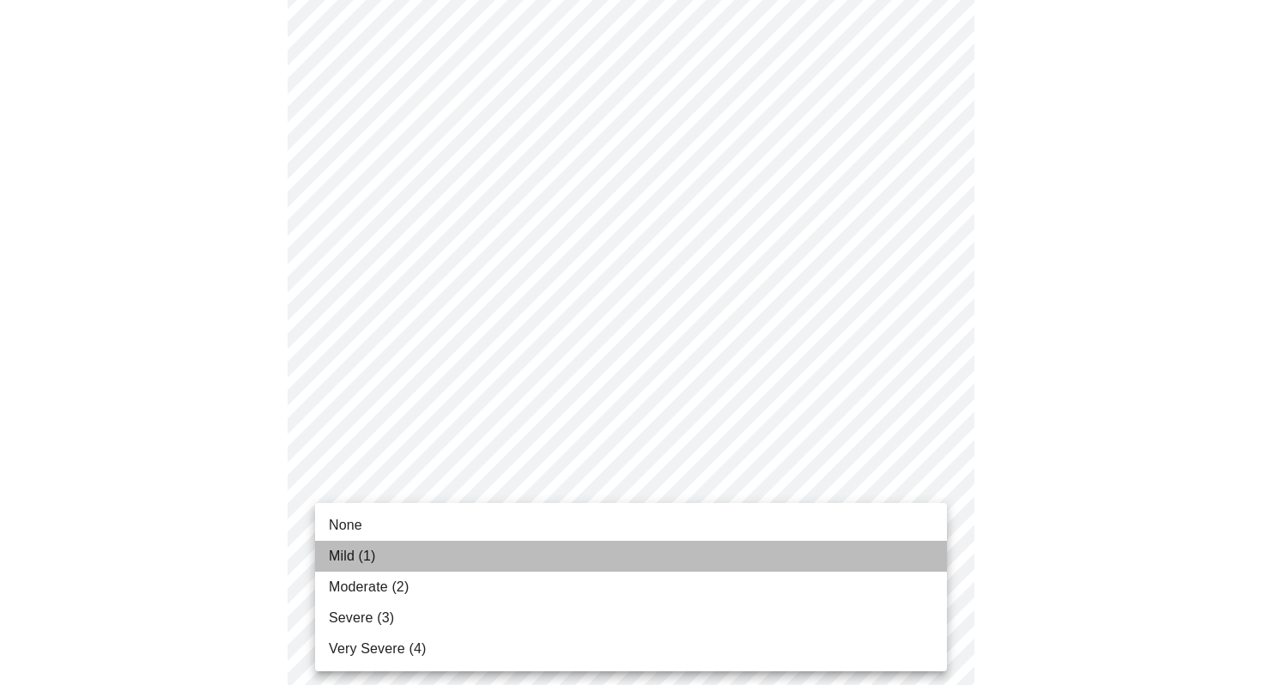
click at [349, 554] on span "Mild (1)" at bounding box center [352, 556] width 47 height 21
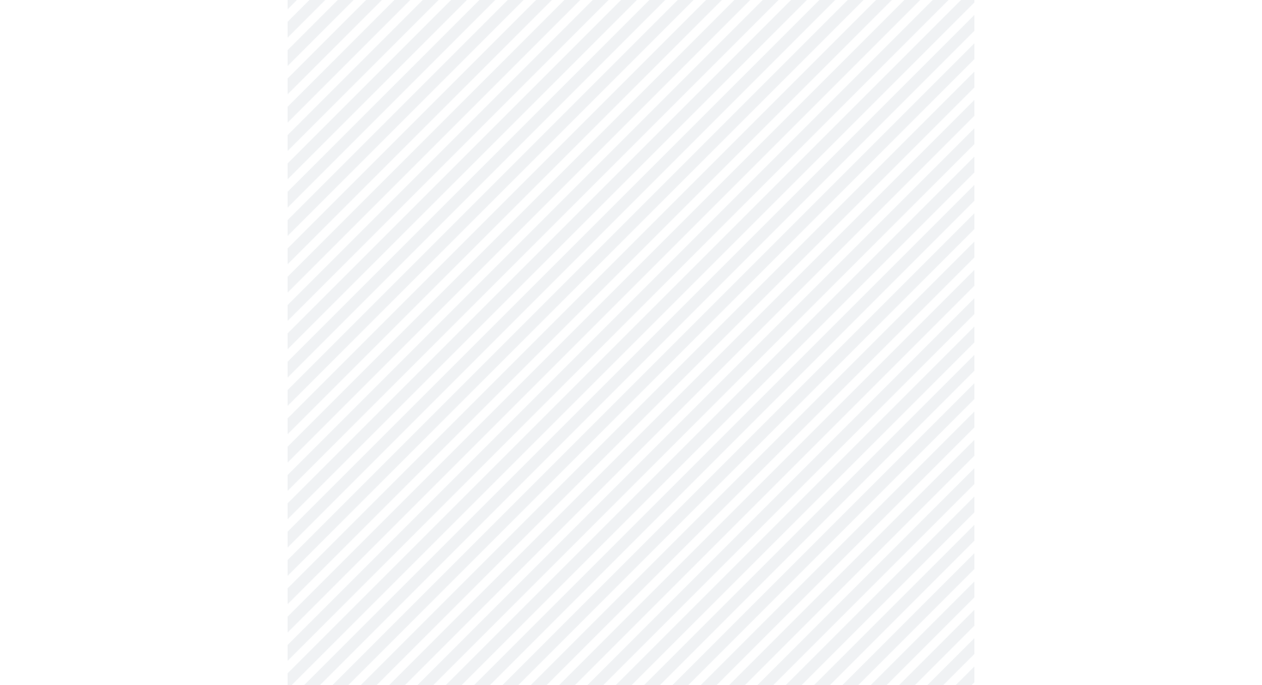
scroll to position [921, 0]
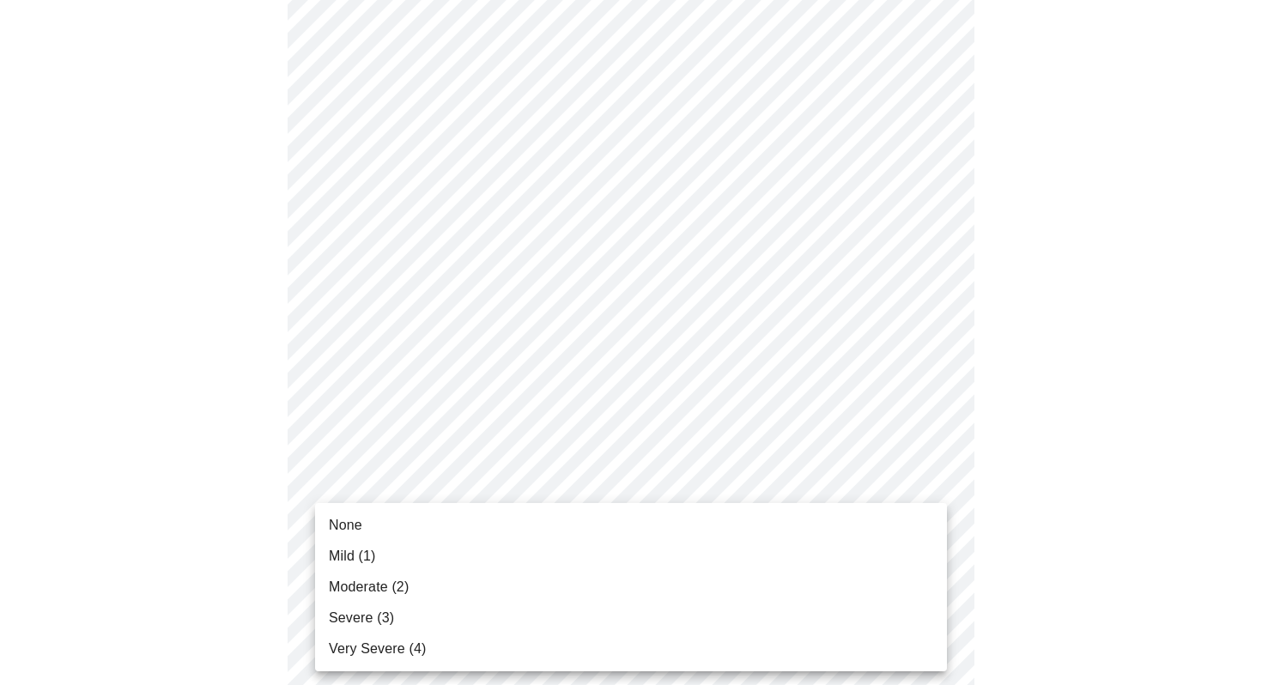
click at [357, 500] on body "MyMenopauseRx Appointments Messaging Labs Uploads Medications Community Refer a…" at bounding box center [631, 131] width 1248 height 2091
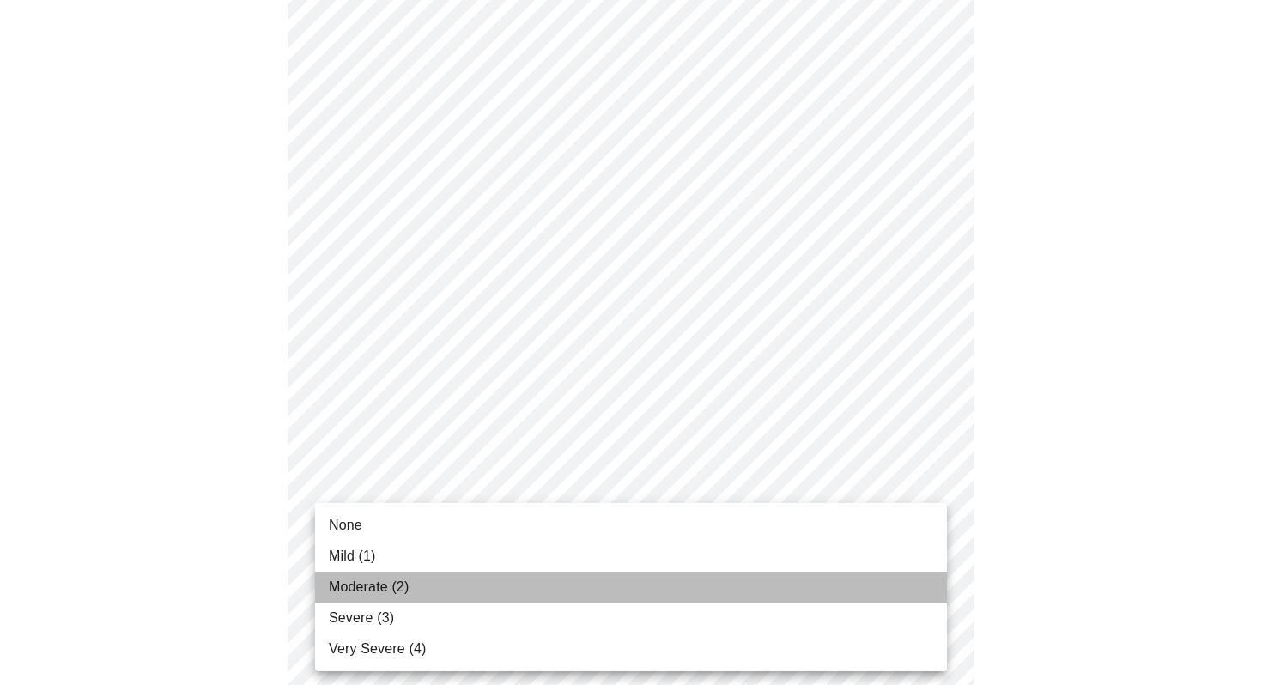
click at [355, 583] on span "Moderate (2)" at bounding box center [369, 587] width 80 height 21
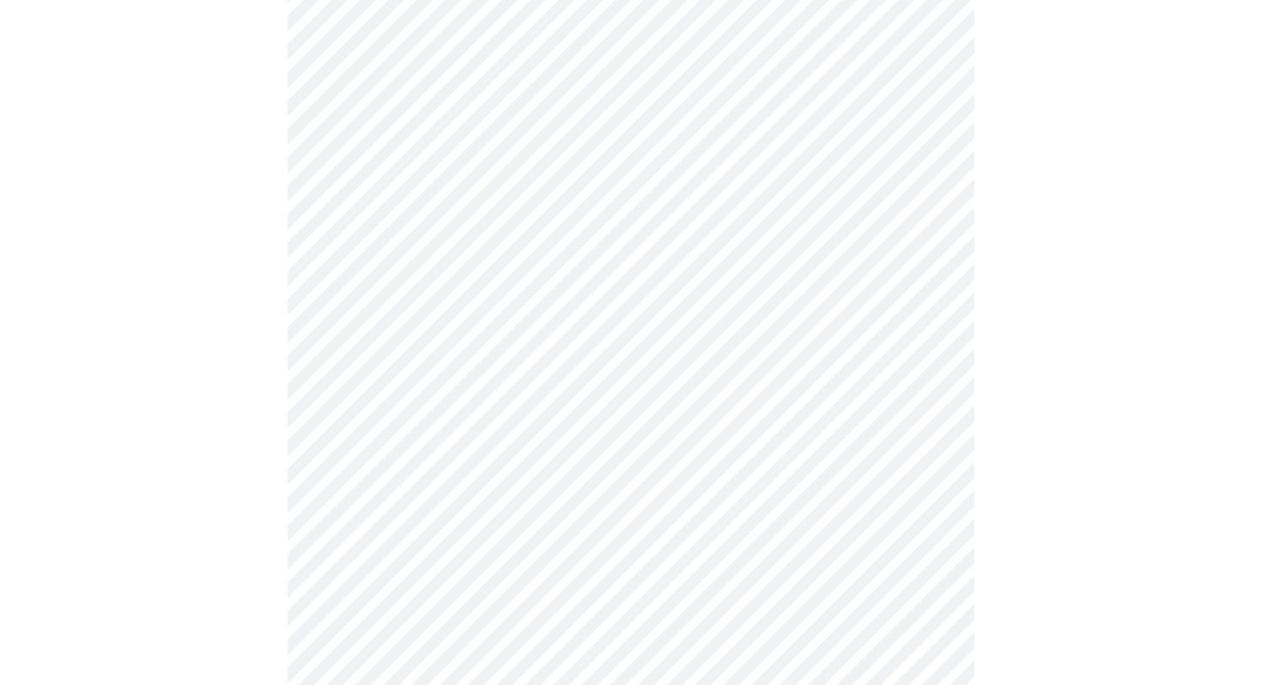
scroll to position [1007, 0]
click at [366, 538] on body "MyMenopauseRx Appointments Messaging Labs Uploads Medications Community Refer a…" at bounding box center [631, 33] width 1248 height 2067
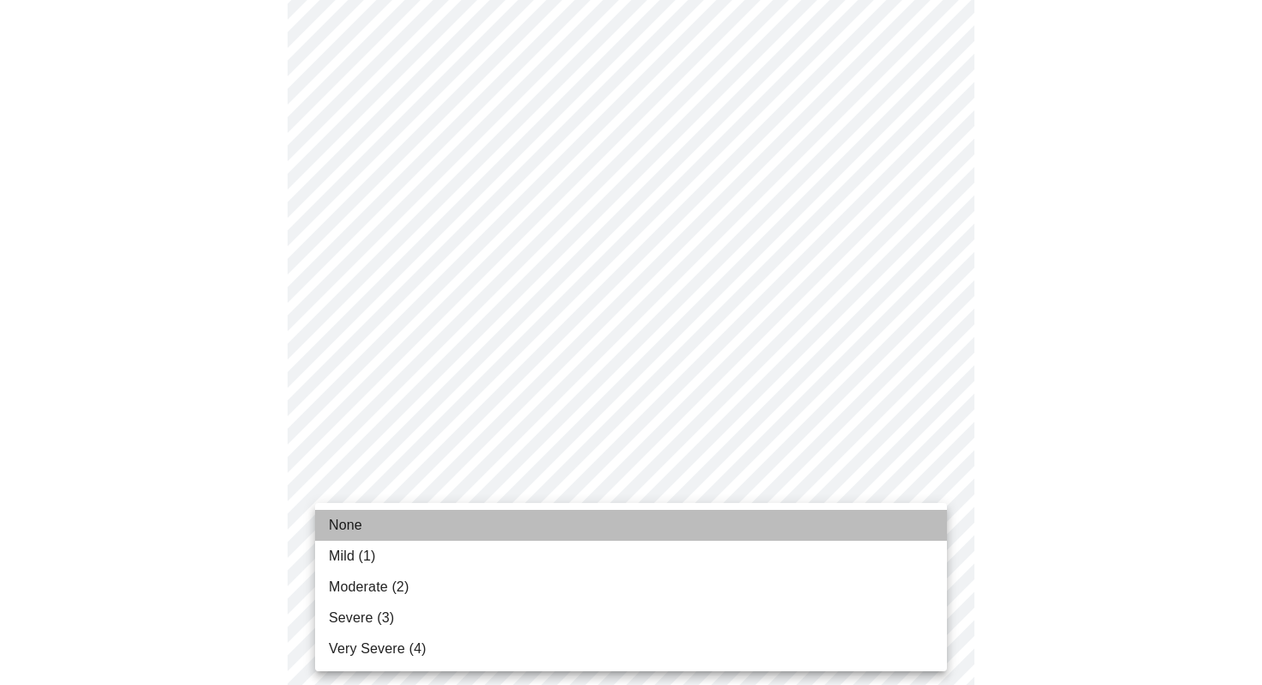
click at [357, 529] on span "None" at bounding box center [345, 525] width 33 height 21
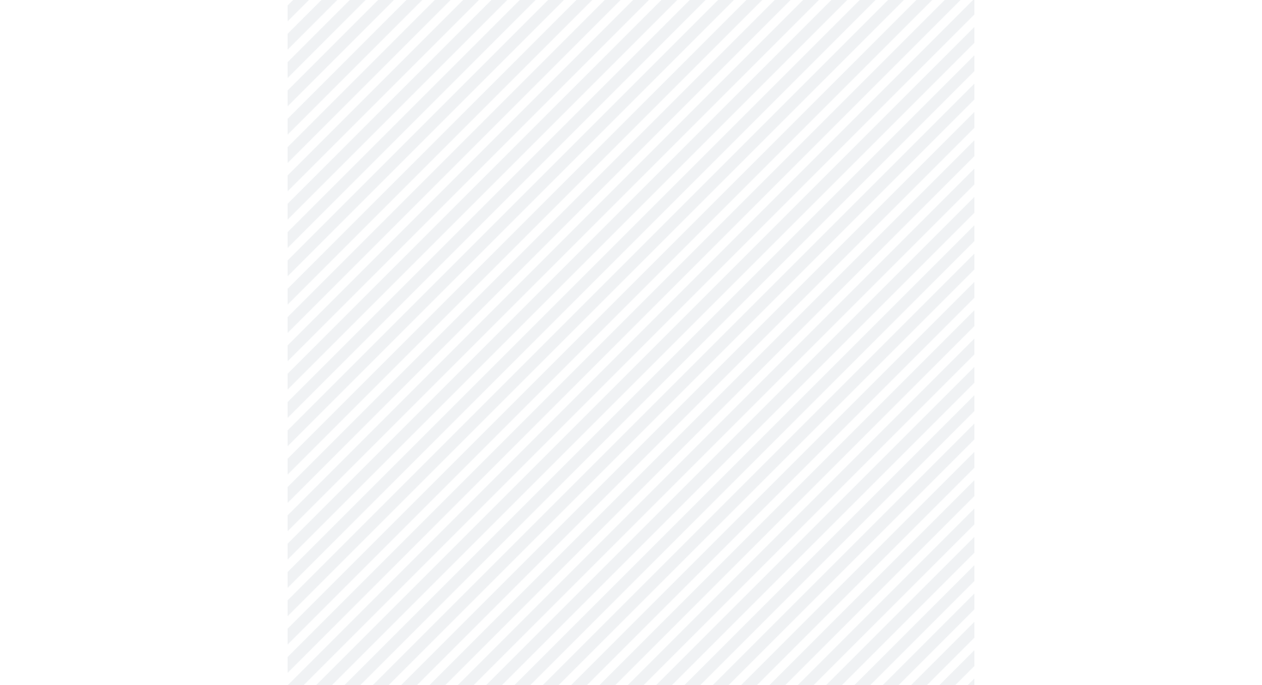
scroll to position [1177, 0]
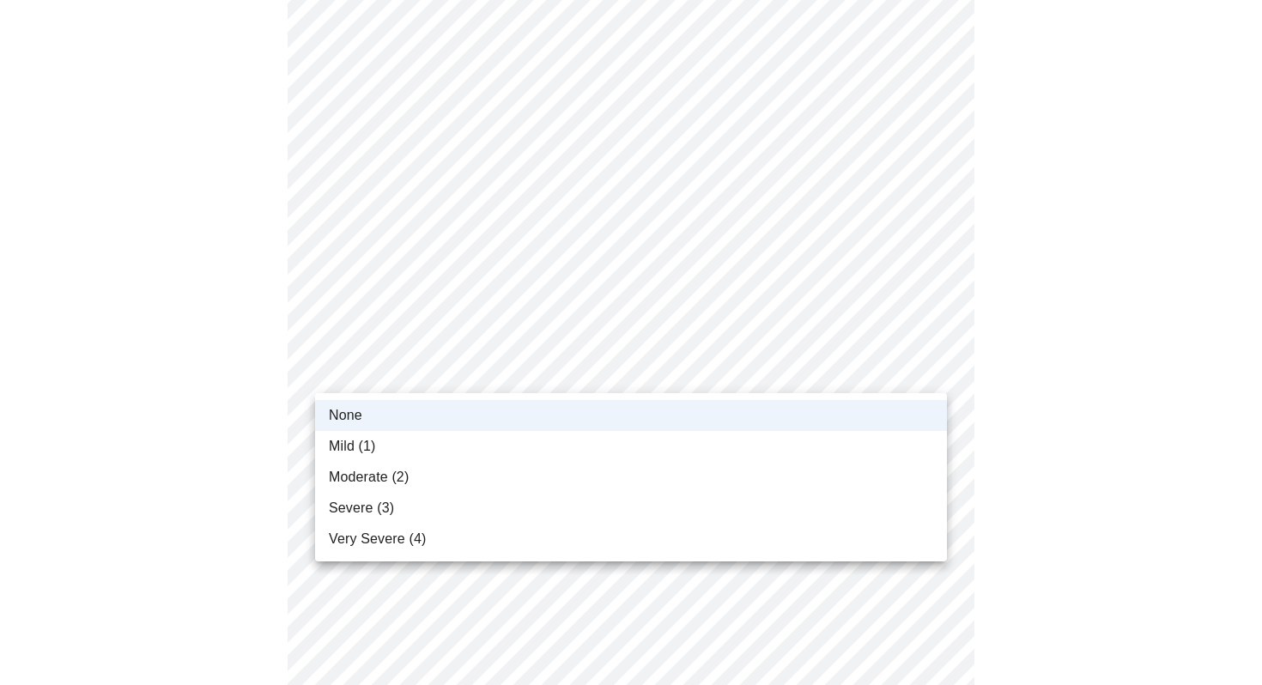
click at [354, 445] on span "Mild (1)" at bounding box center [352, 446] width 47 height 21
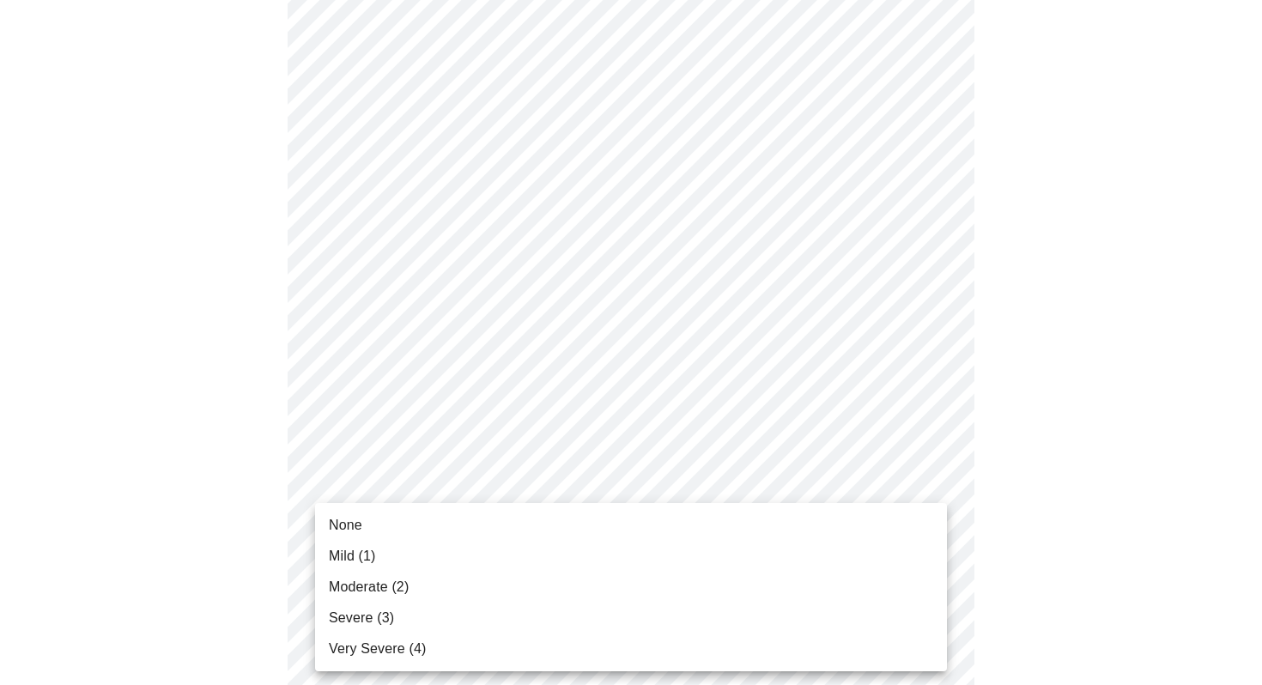
click at [350, 581] on span "Moderate (2)" at bounding box center [369, 587] width 80 height 21
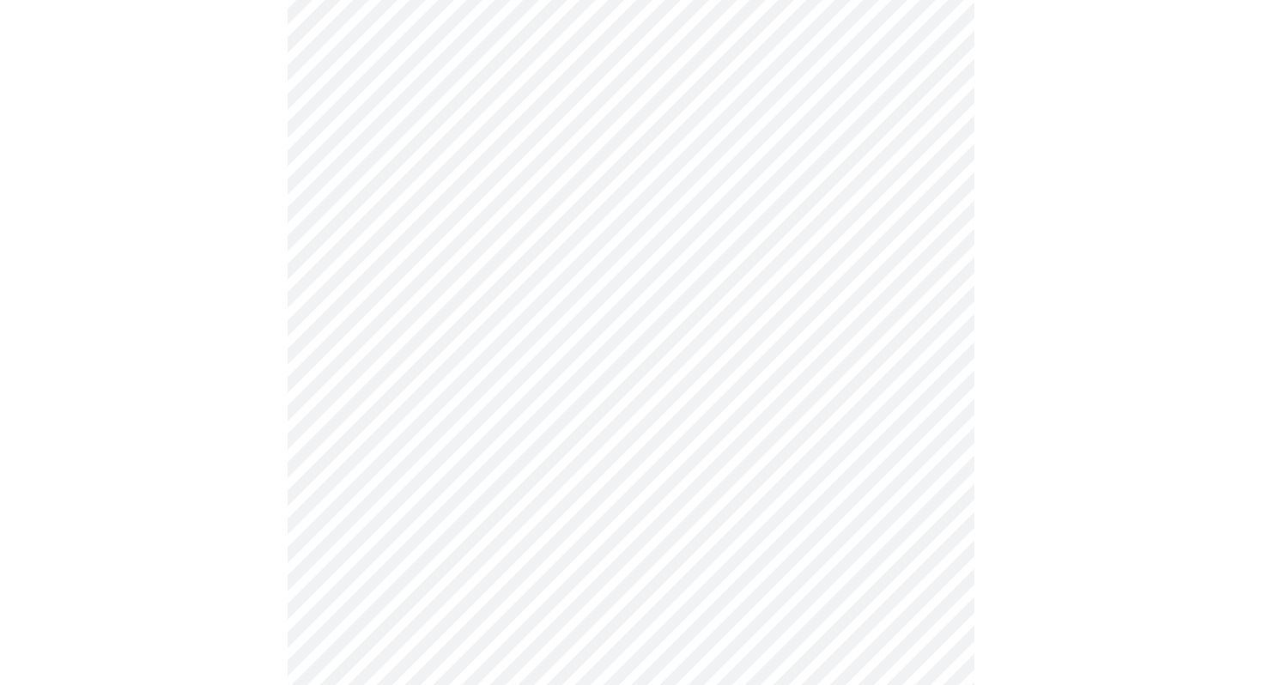
scroll to position [551, 0]
click at [465, 433] on body "MyMenopauseRx Appointments Messaging Labs Uploads Medications Community Refer a…" at bounding box center [631, 268] width 1248 height 1625
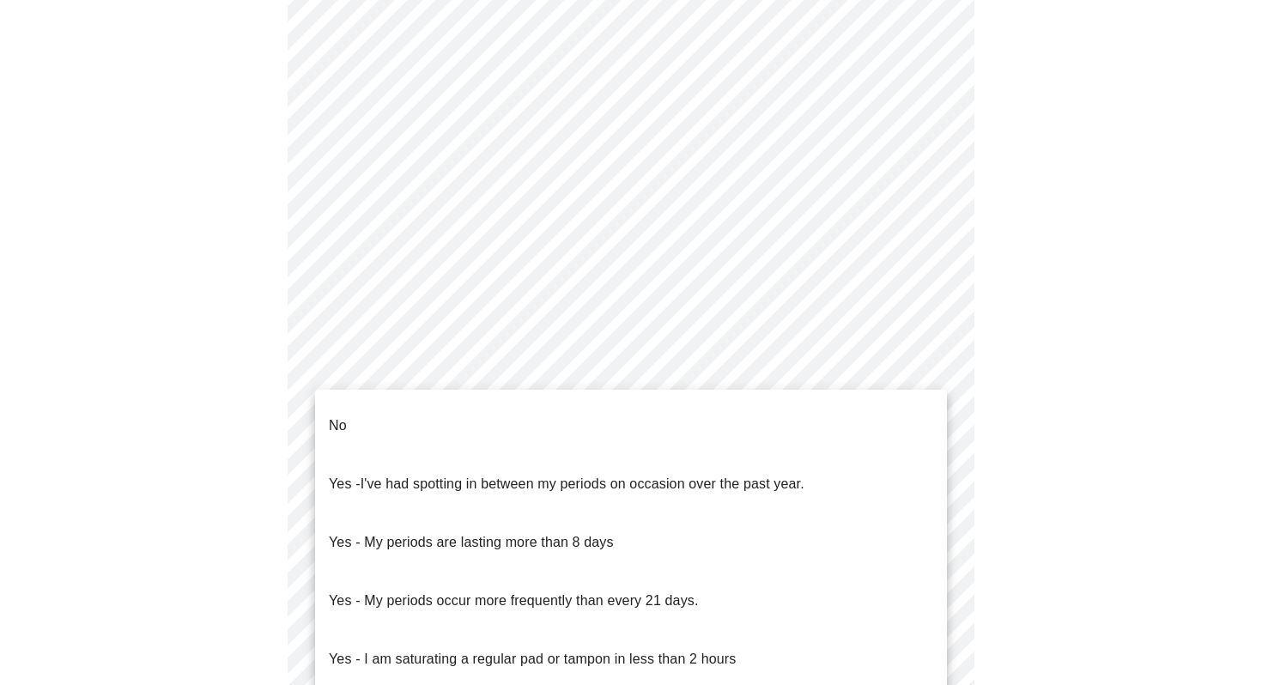
click at [420, 411] on li "No" at bounding box center [631, 426] width 632 height 58
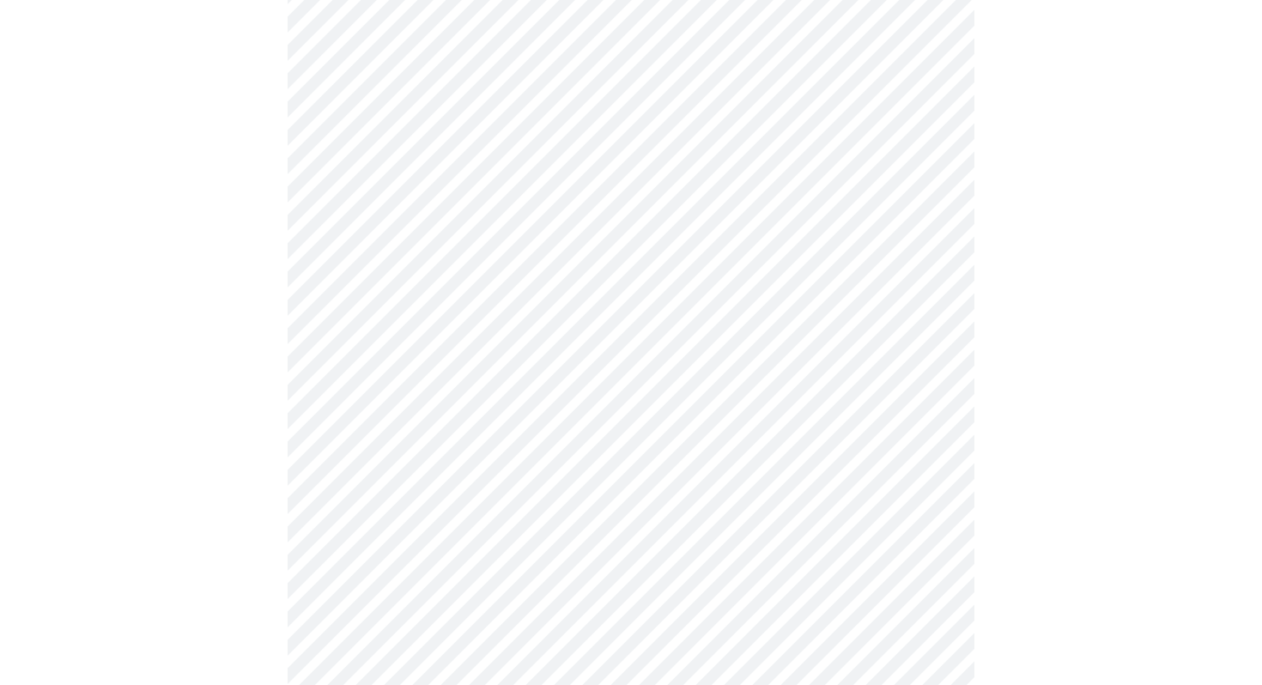
scroll to position [600, 0]
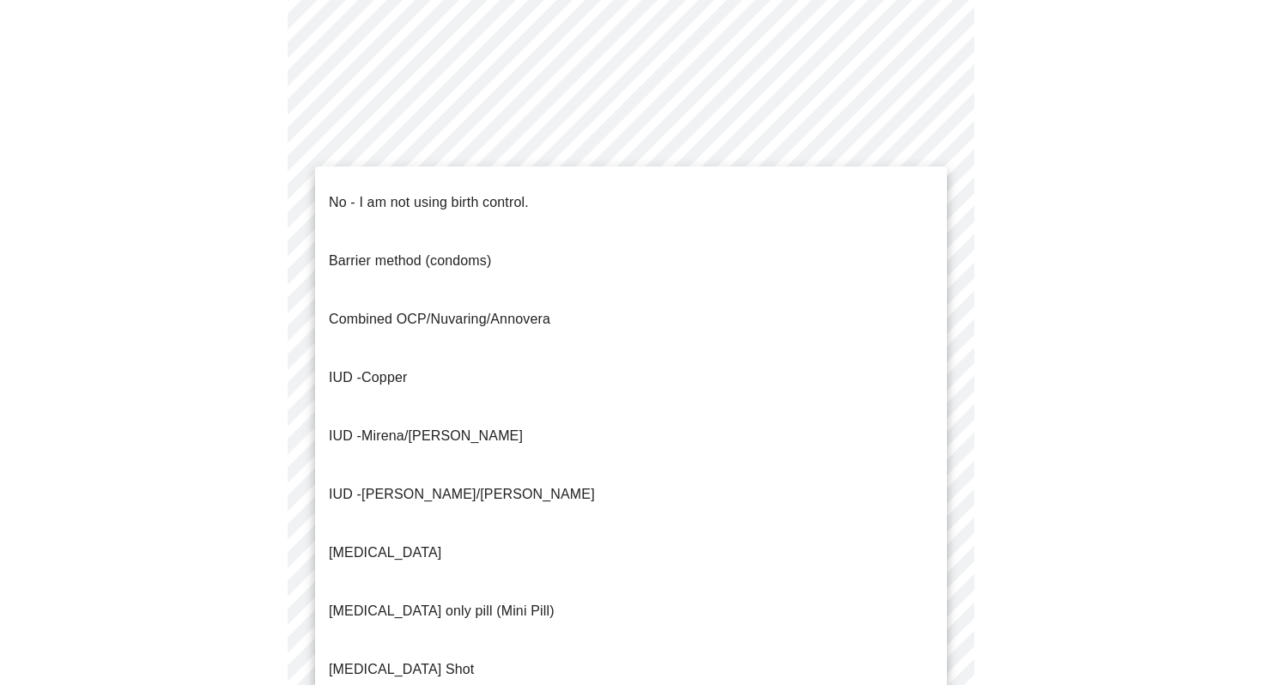
click at [424, 508] on body "MyMenopauseRx Appointments Messaging Labs Uploads Medications Community Refer a…" at bounding box center [631, 214] width 1248 height 1614
click at [412, 192] on p "No - I am not using birth control." at bounding box center [429, 202] width 200 height 21
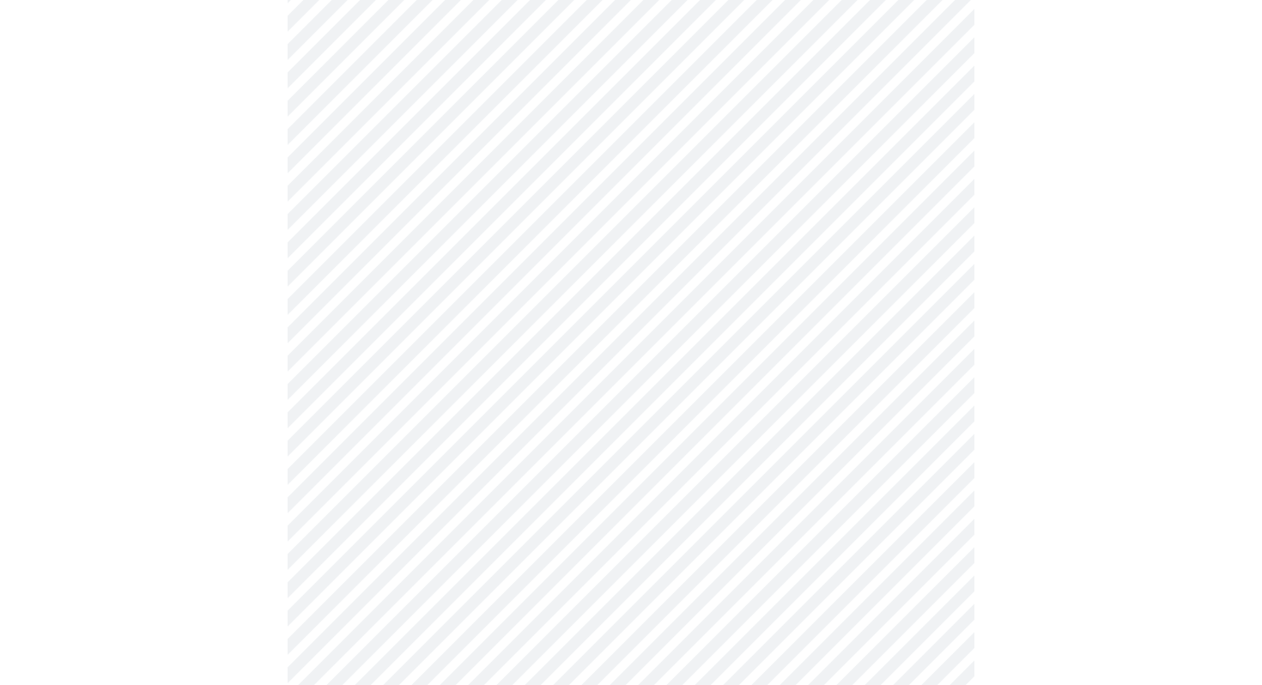
scroll to position [760, 0]
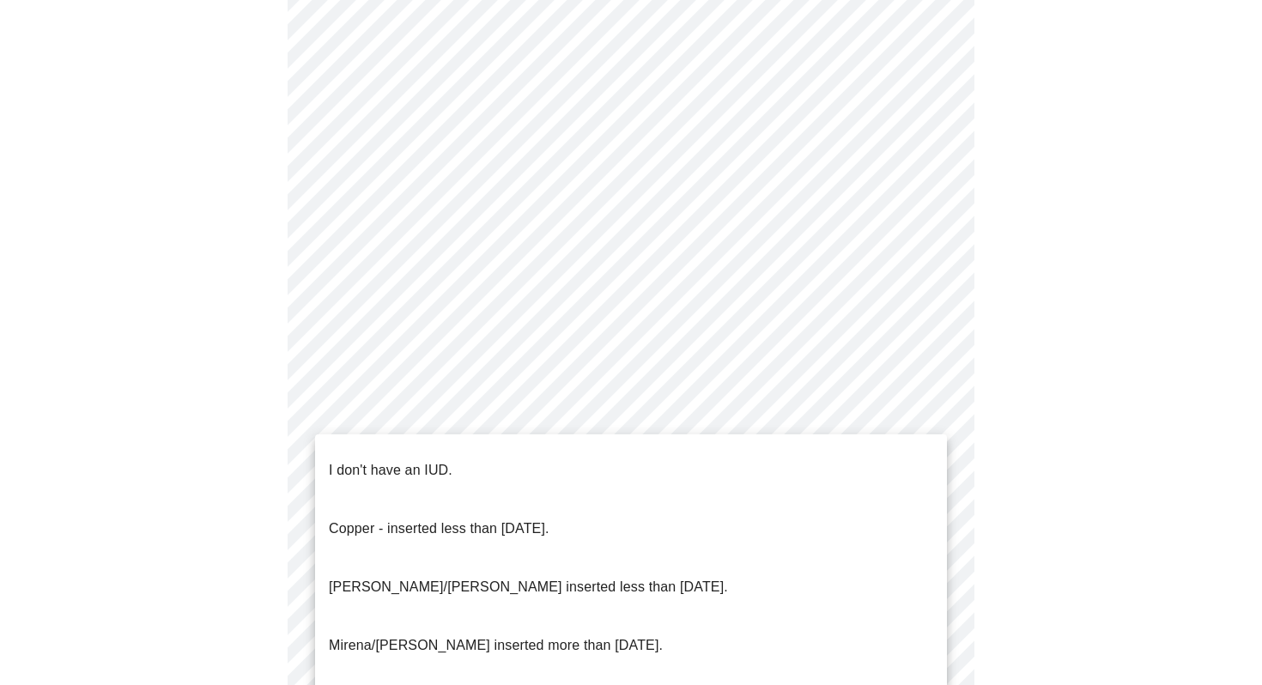
click at [431, 478] on body "MyMenopauseRx Appointments Messaging Labs Uploads Medications Community Refer a…" at bounding box center [631, 49] width 1248 height 1604
click at [414, 460] on p "I don't have an IUD." at bounding box center [391, 470] width 124 height 21
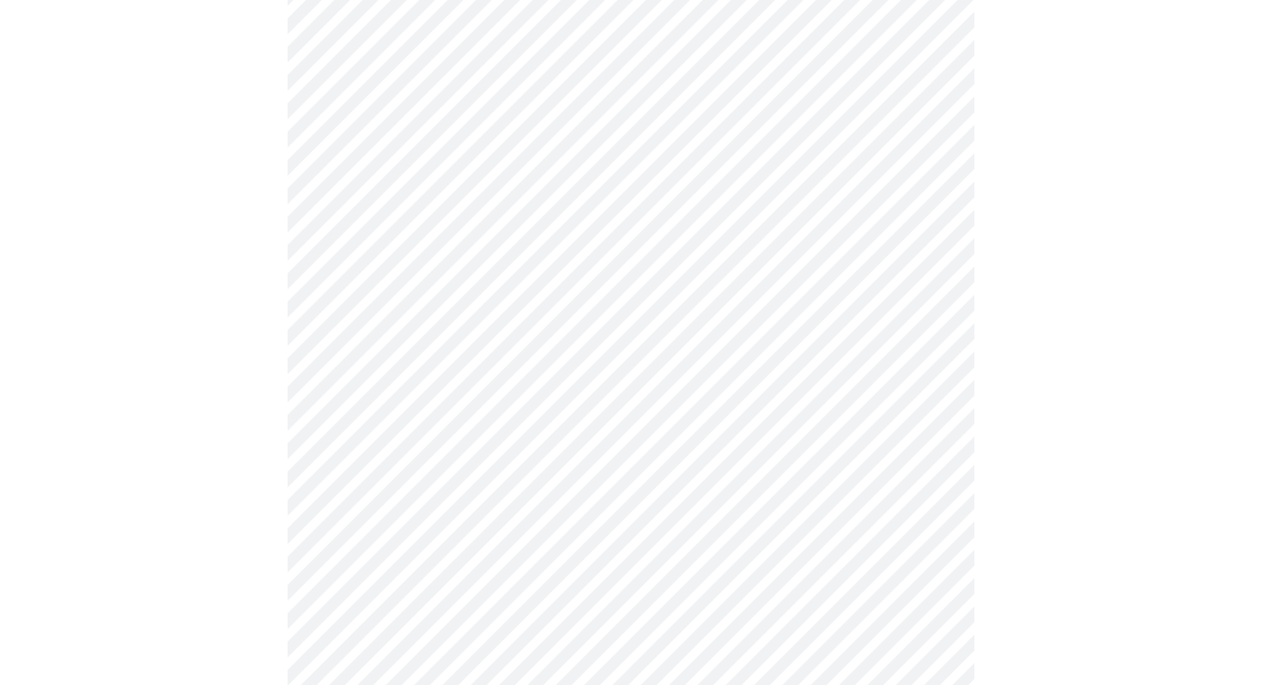
scroll to position [892, 0]
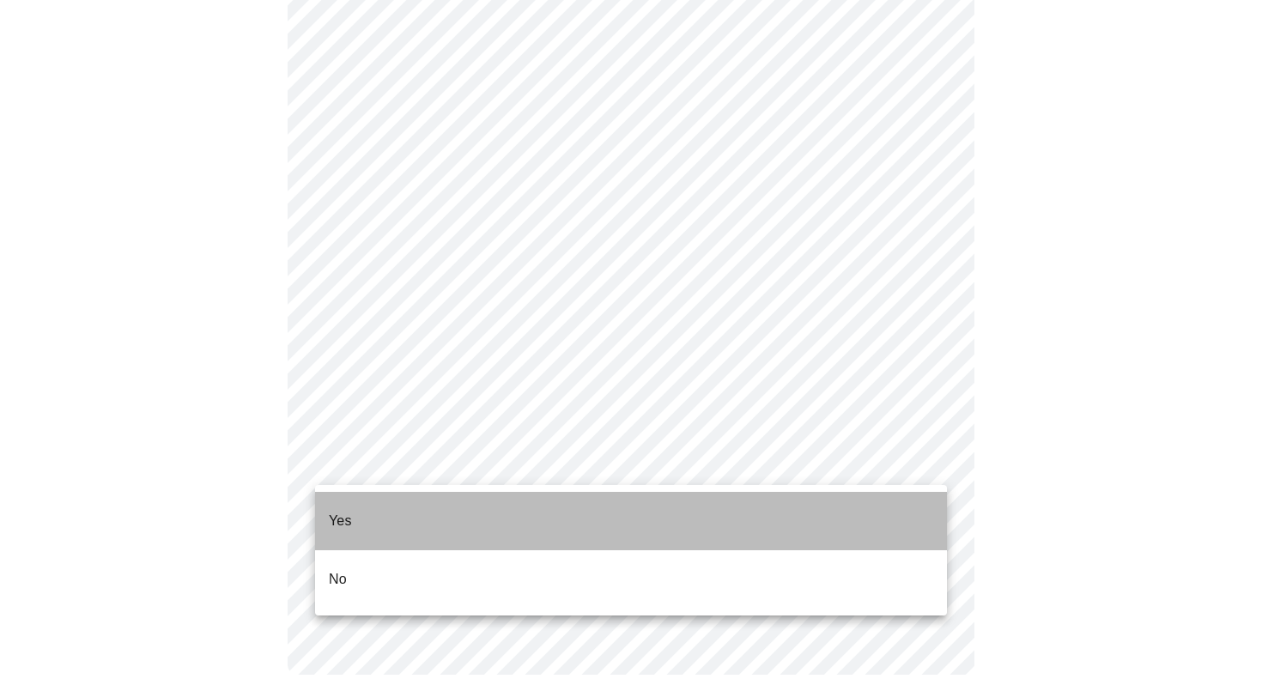
click at [379, 506] on li "Yes" at bounding box center [631, 521] width 632 height 58
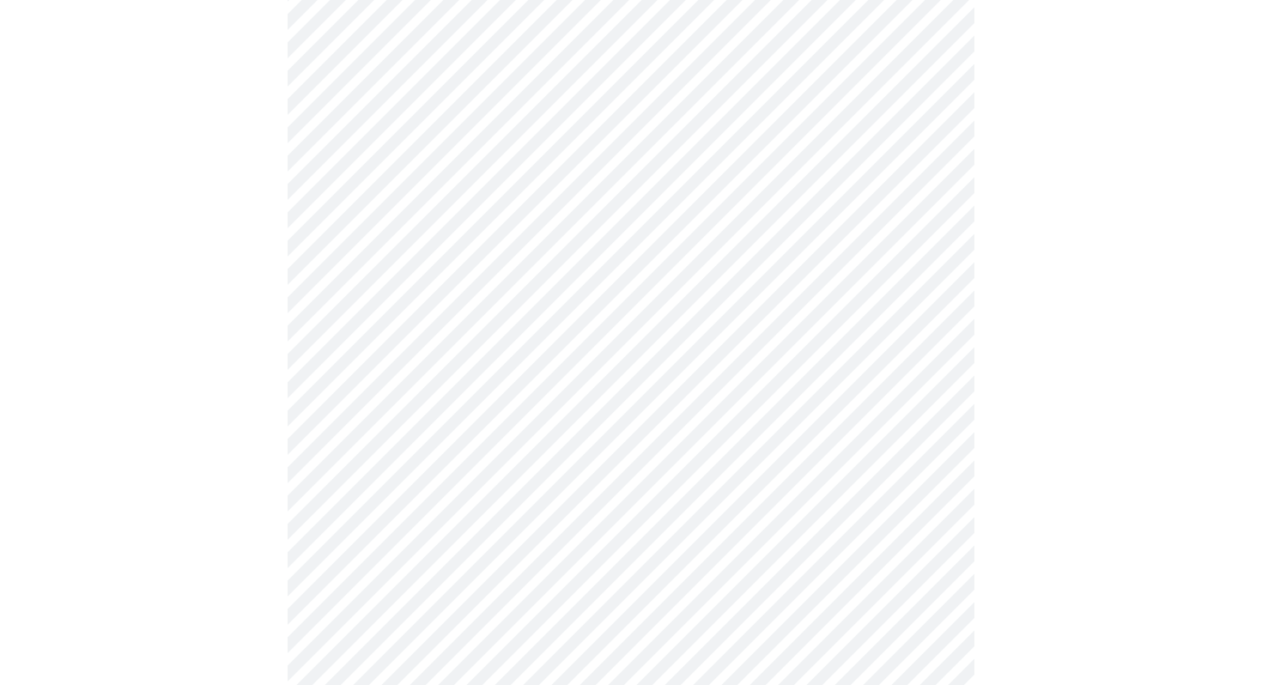
scroll to position [4301, 0]
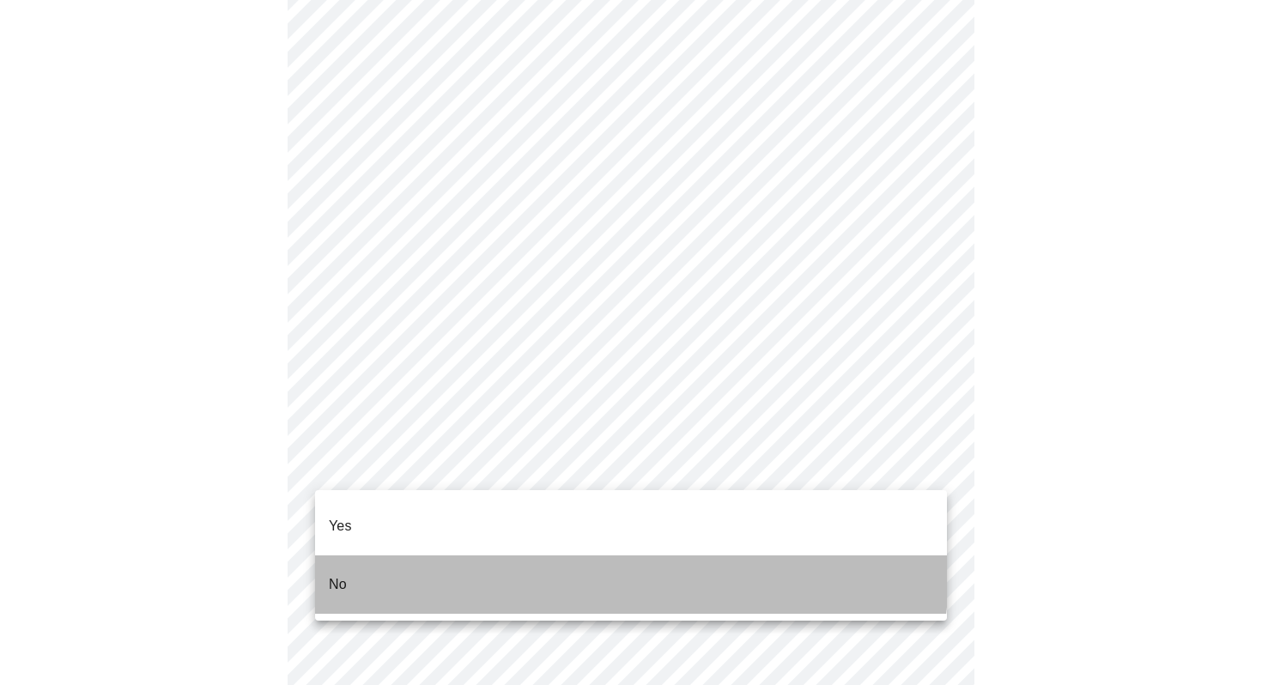
click at [441, 555] on li "No" at bounding box center [631, 584] width 632 height 58
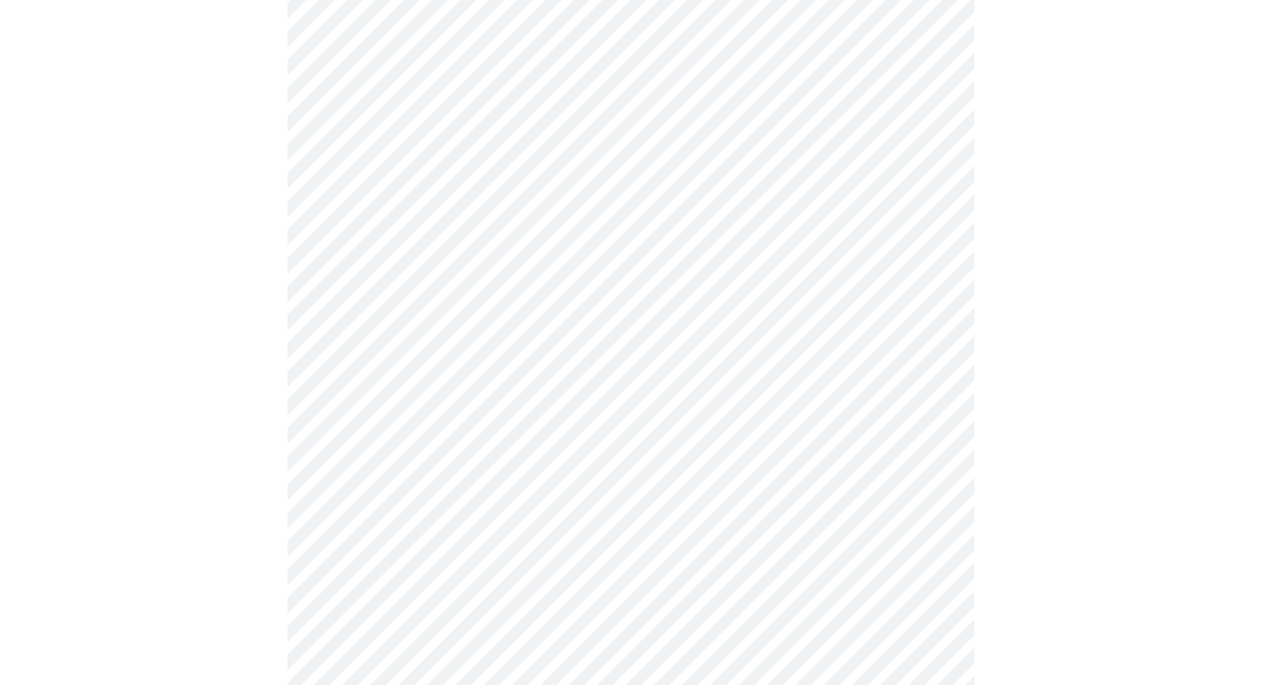
scroll to position [1293, 0]
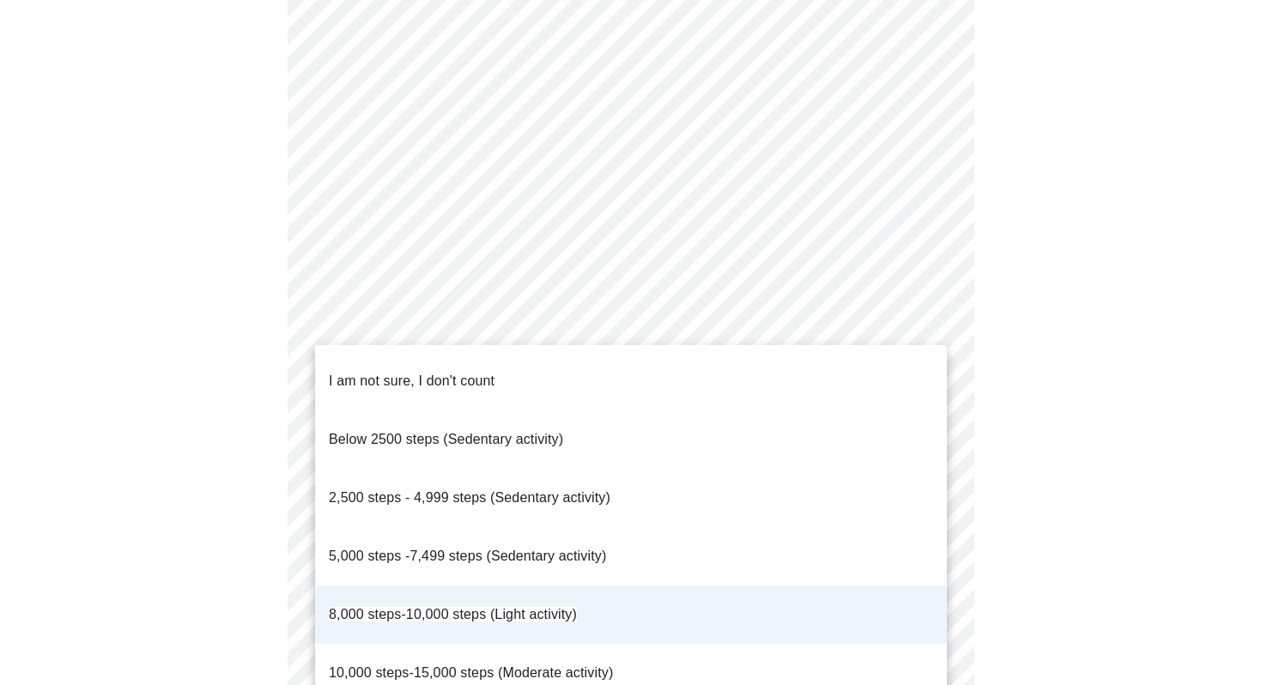
click at [661, 644] on li "10,000 steps-15,000 steps (Moderate activity)" at bounding box center [631, 673] width 632 height 58
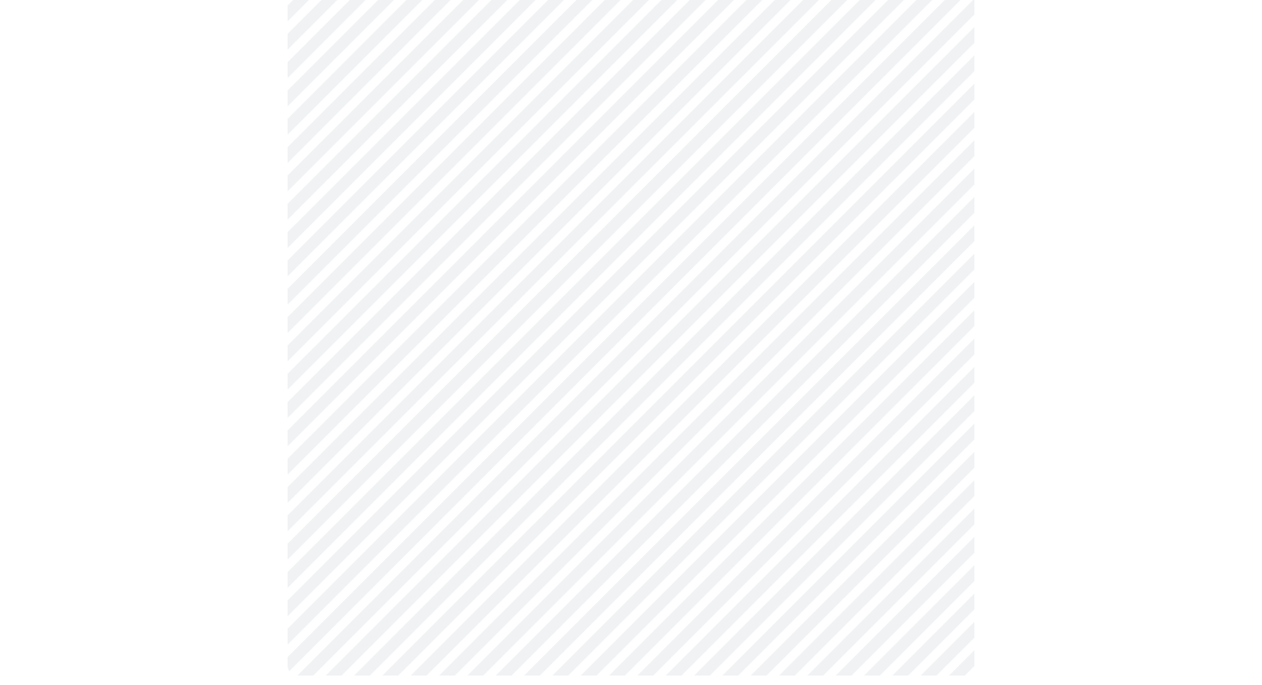
scroll to position [796, 0]
